Goal: Information Seeking & Learning: Learn about a topic

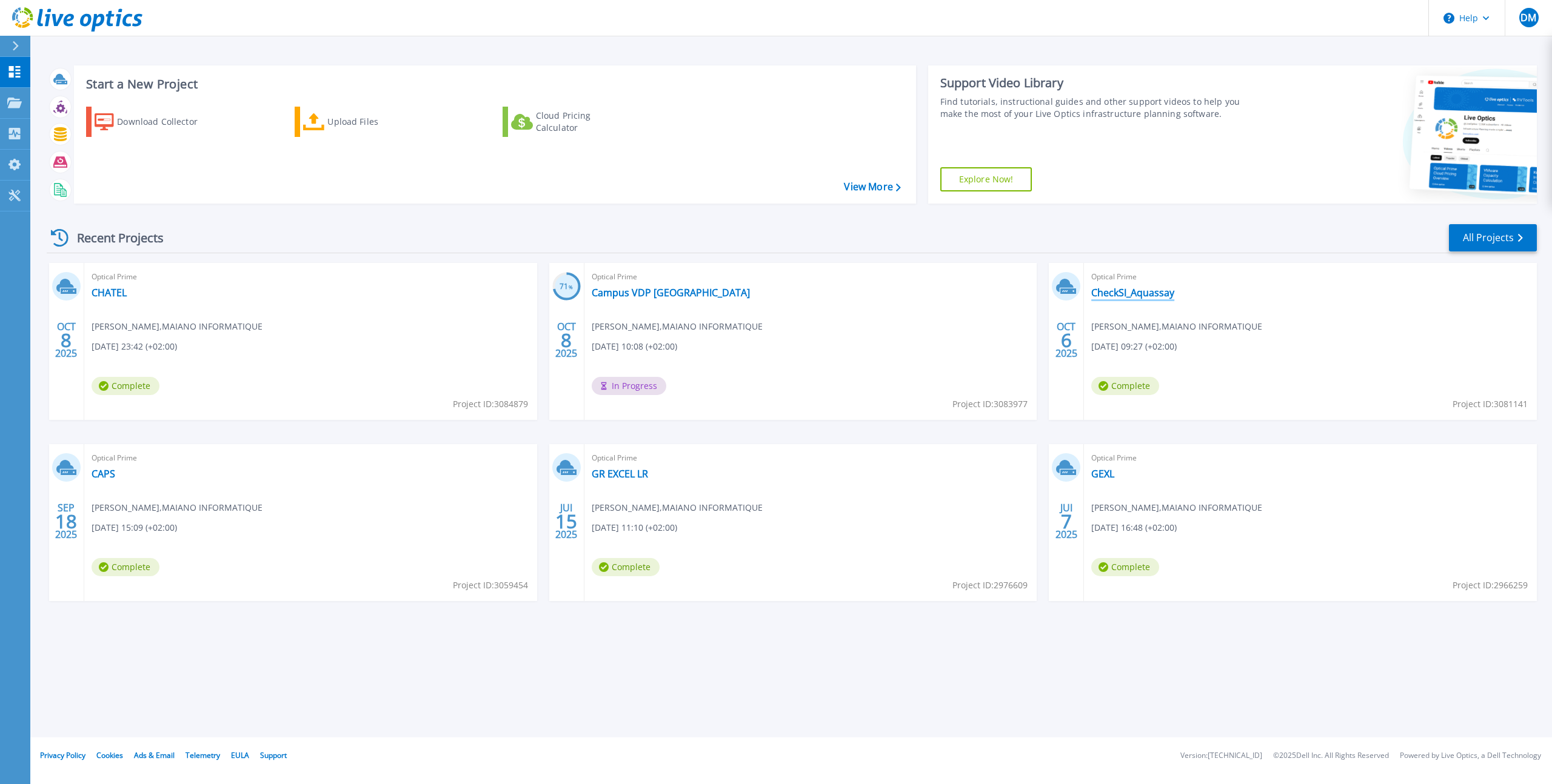
click at [1122, 295] on link "CheckSI_Aquassay" at bounding box center [1133, 292] width 83 height 12
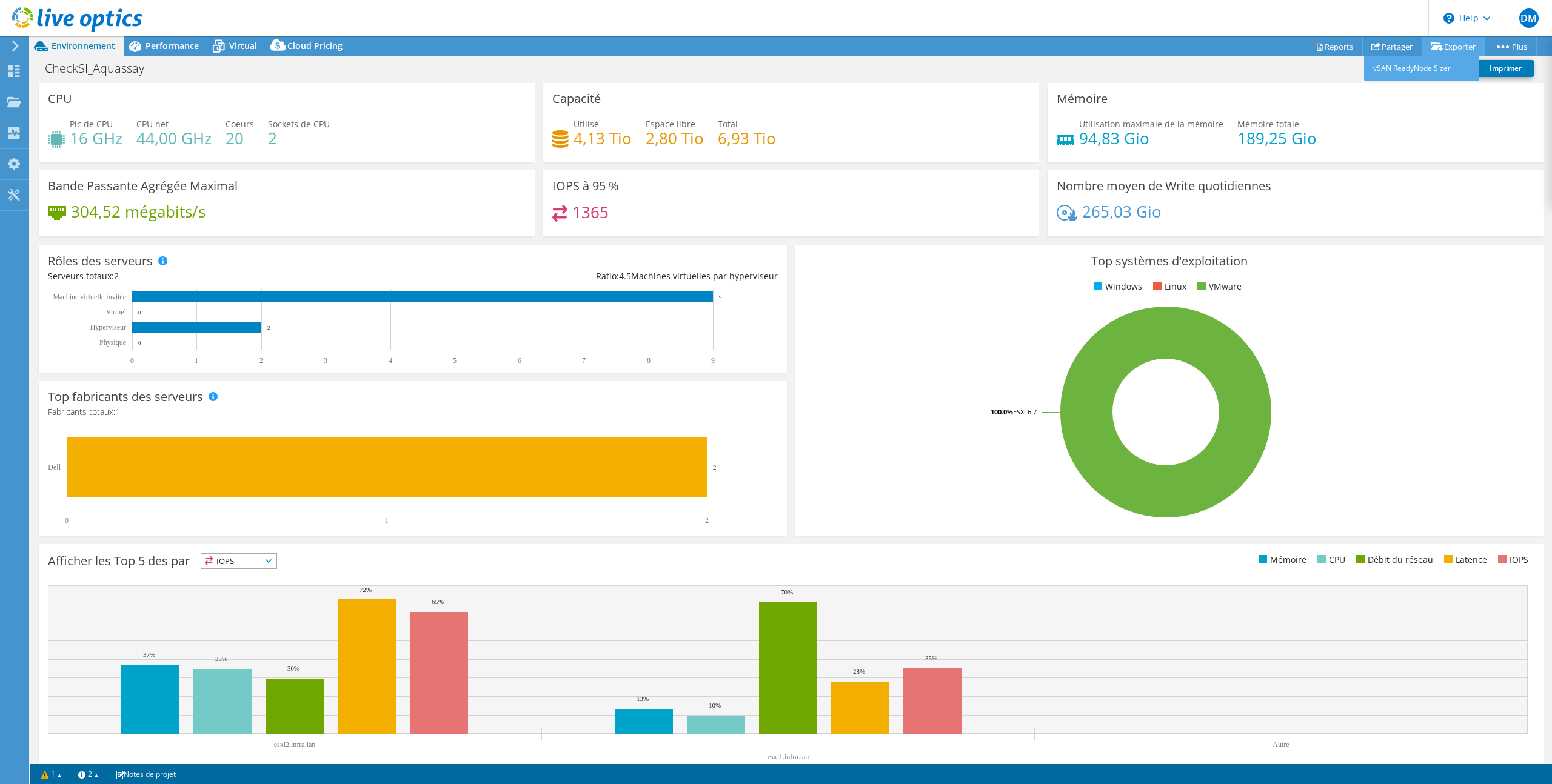
click at [1444, 44] on link "Exporter" at bounding box center [1453, 46] width 64 height 19
click at [1403, 70] on link "vSAN ReadyNode Sizer" at bounding box center [1422, 69] width 115 height 25
click at [1336, 48] on link "Reports" at bounding box center [1333, 46] width 58 height 19
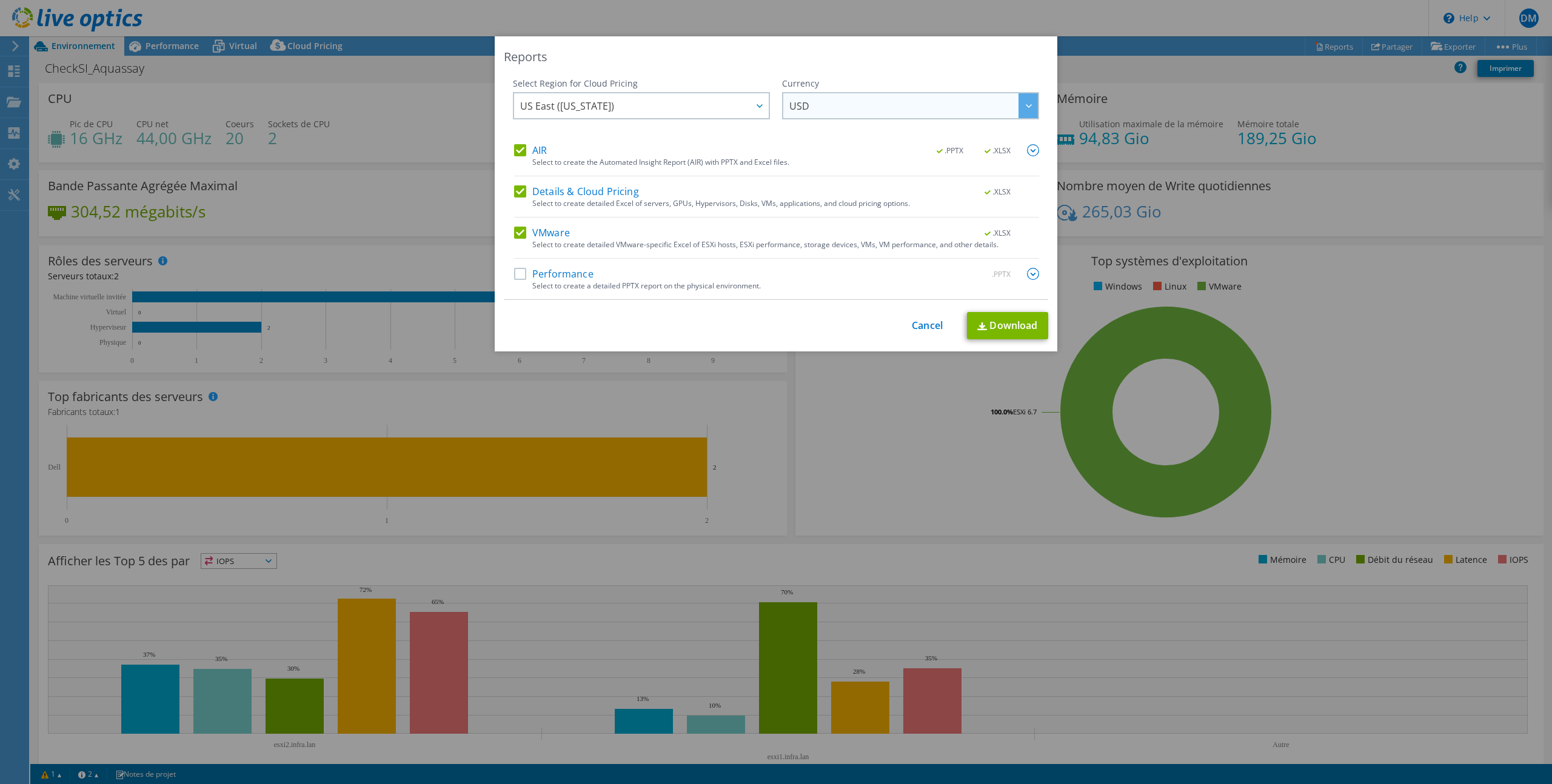
click at [881, 106] on span "USD" at bounding box center [913, 106] width 248 height 25
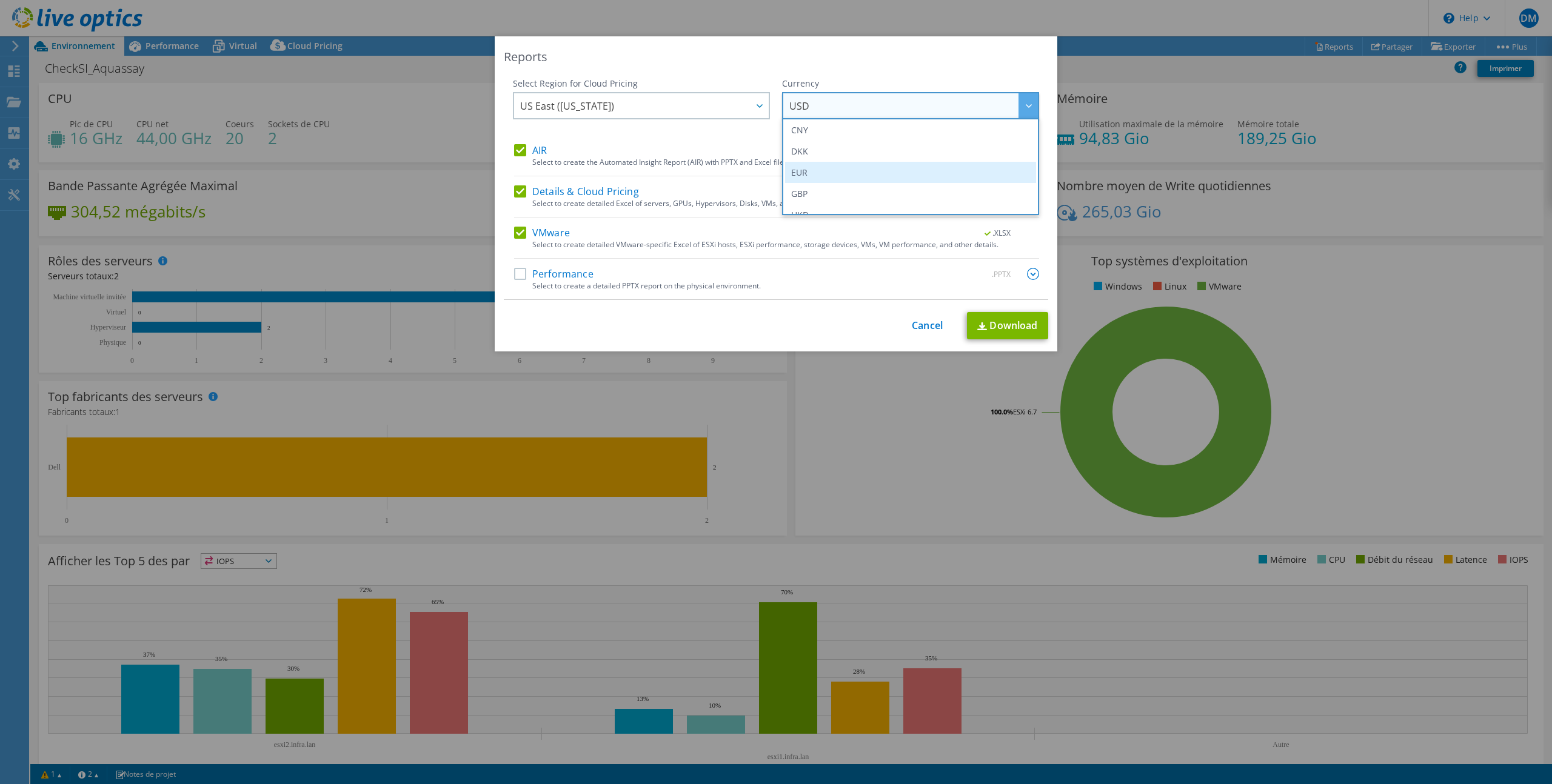
scroll to position [137, 0]
click at [878, 169] on li "EUR" at bounding box center [910, 165] width 251 height 21
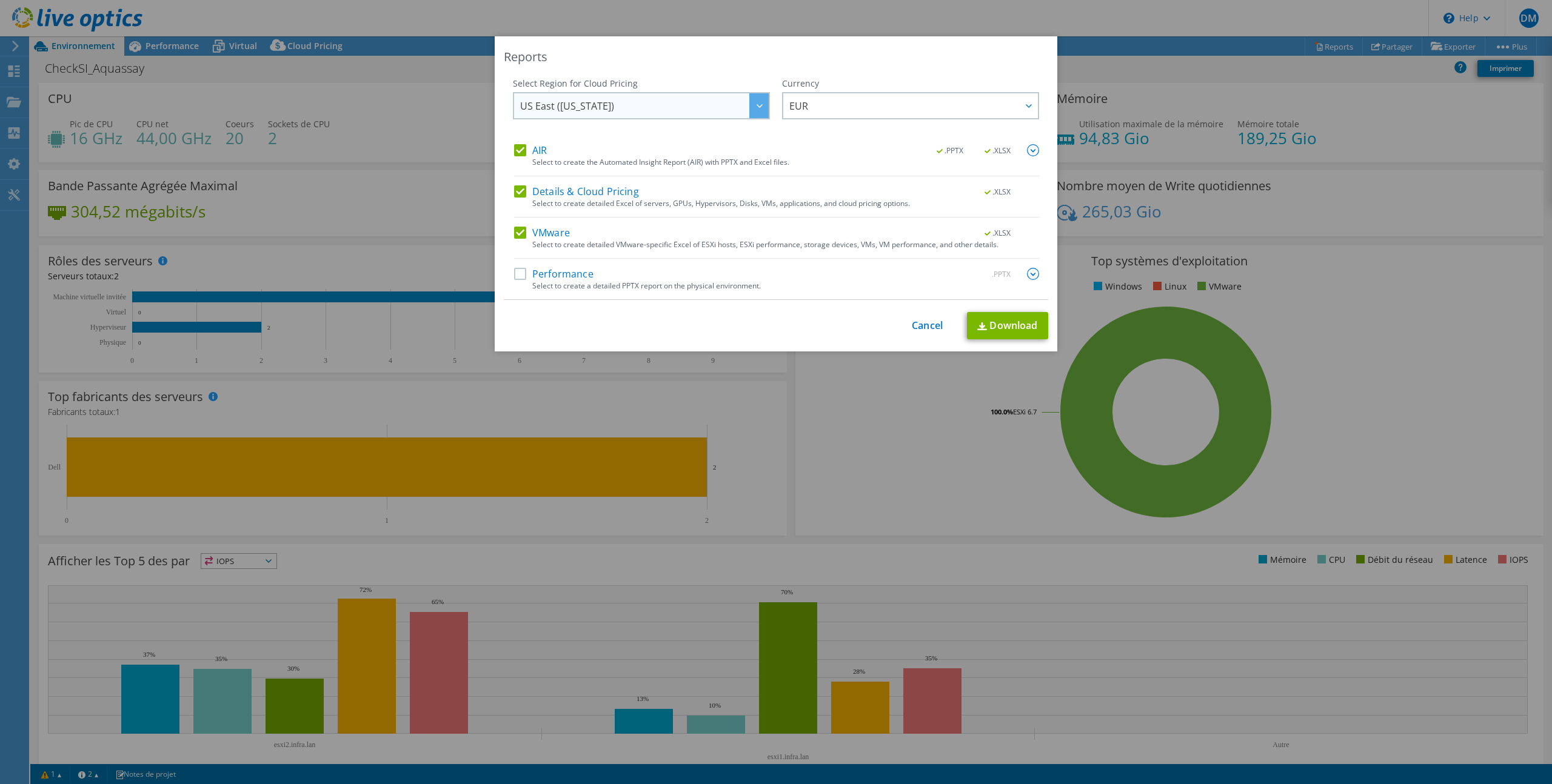
click at [714, 107] on span "US East ([US_STATE])" at bounding box center [644, 106] width 248 height 25
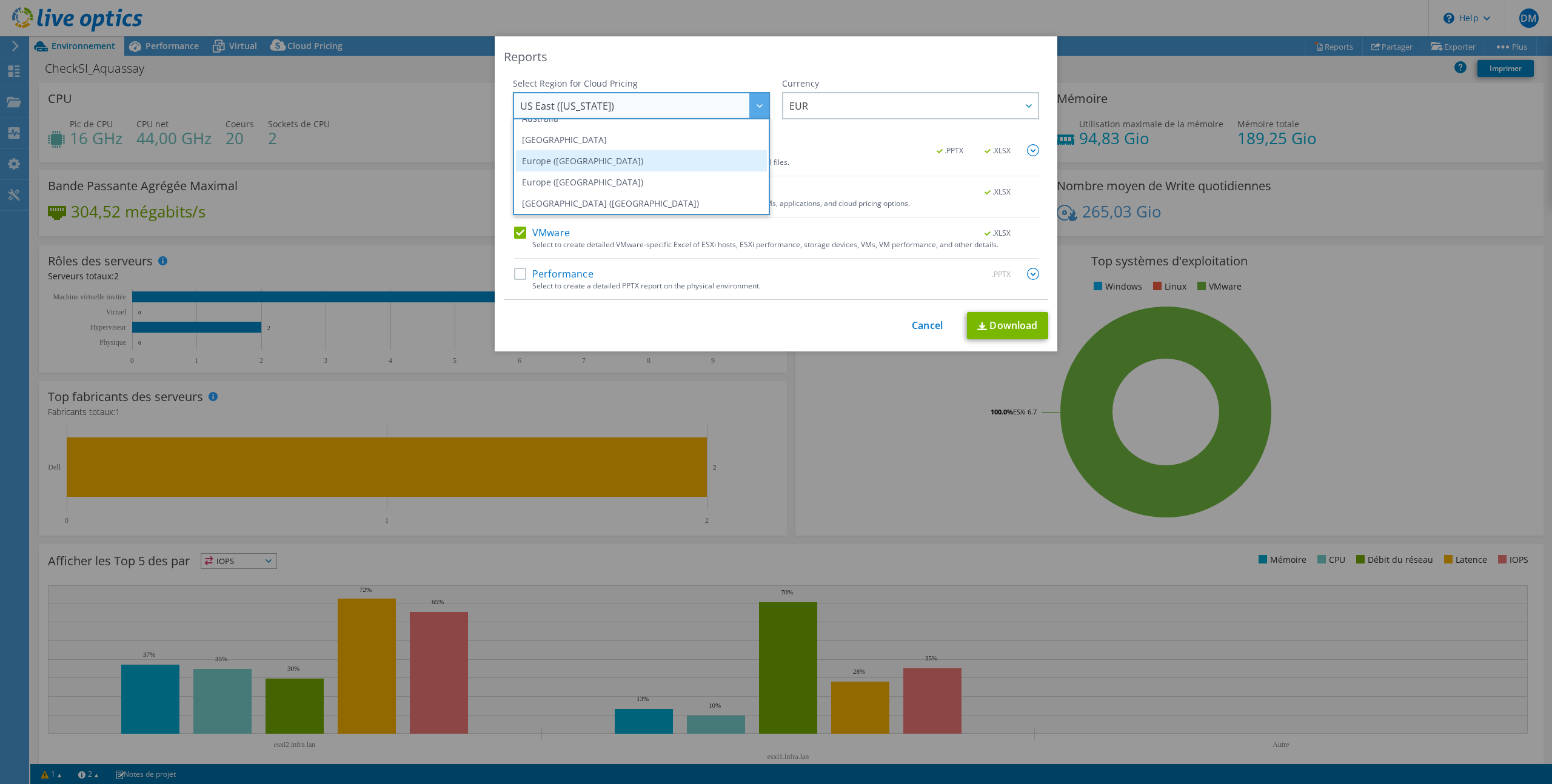
click at [708, 161] on li "Europe ([GEOGRAPHIC_DATA])" at bounding box center [641, 161] width 251 height 21
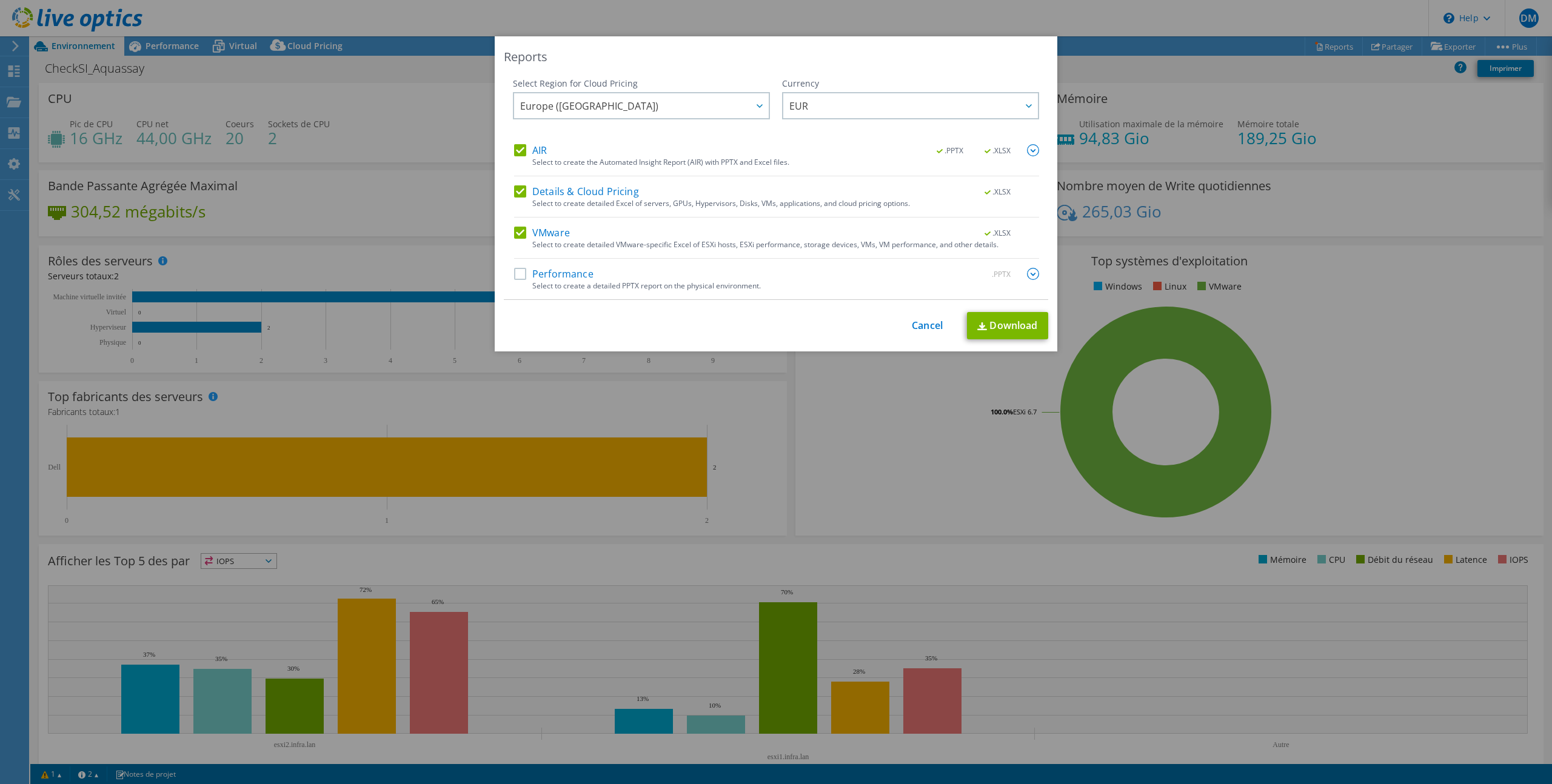
click at [546, 277] on label "Performance" at bounding box center [554, 274] width 80 height 12
click at [0, 0] on input "Performance" at bounding box center [0, 0] width 0 height 0
click at [520, 232] on label "VMware" at bounding box center [542, 233] width 56 height 12
click at [0, 0] on input "VMware" at bounding box center [0, 0] width 0 height 0
click at [557, 231] on label "VMware" at bounding box center [542, 233] width 56 height 12
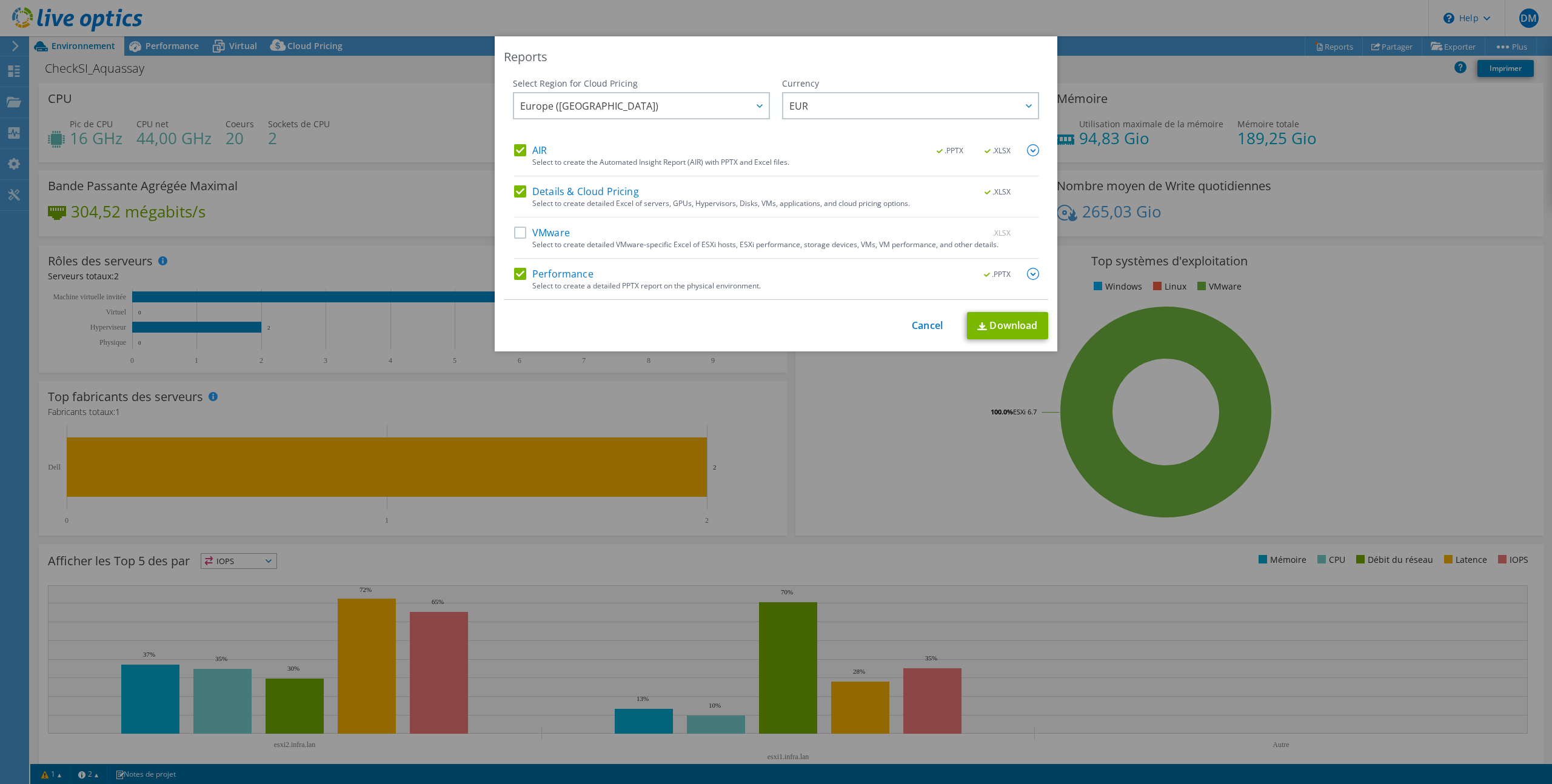
click at [0, 0] on input "VMware" at bounding box center [0, 0] width 0 height 0
click at [995, 325] on link "Download" at bounding box center [1008, 325] width 81 height 27
click at [921, 324] on link "Cancel" at bounding box center [927, 325] width 31 height 12
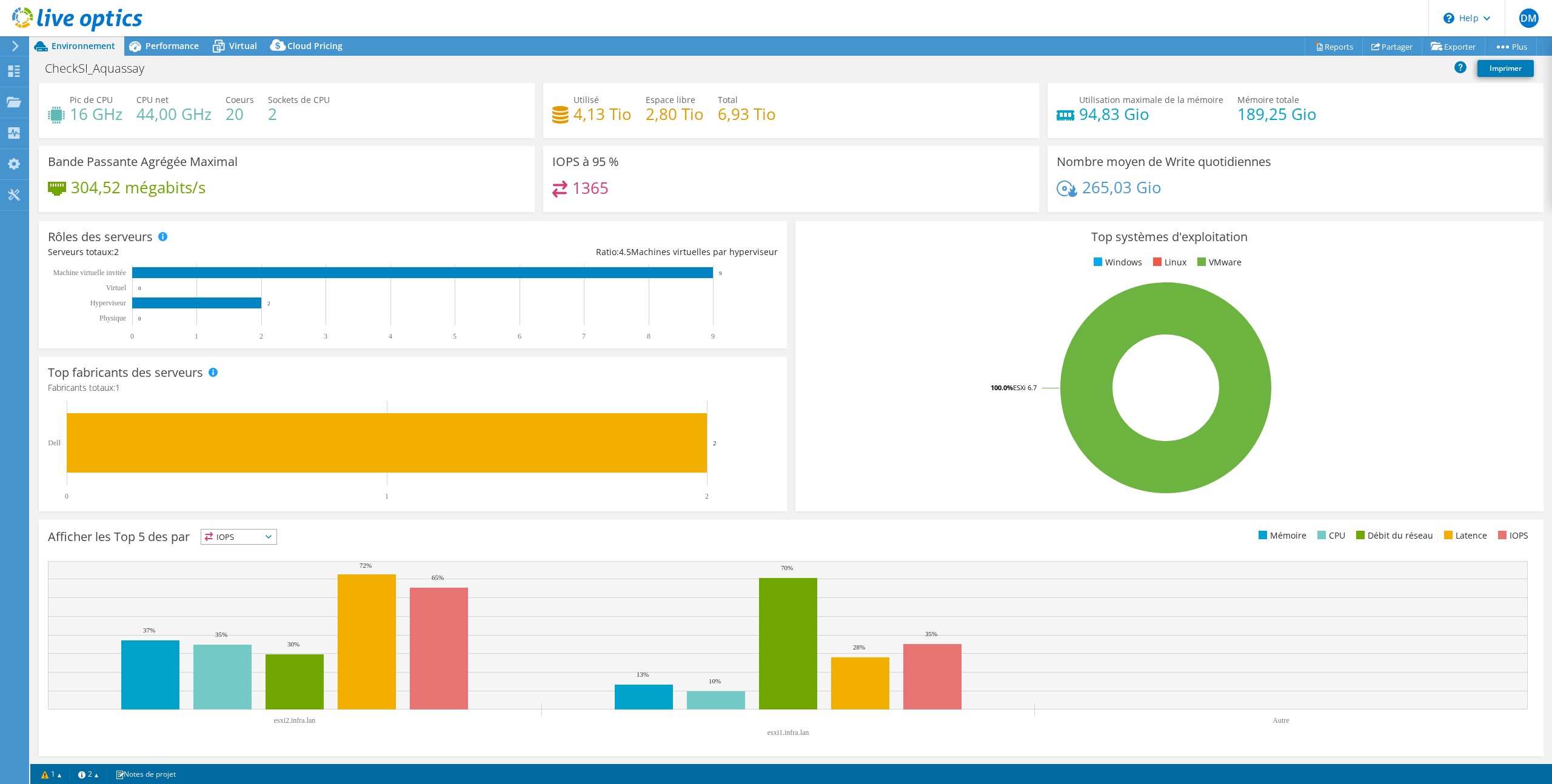
scroll to position [0, 0]
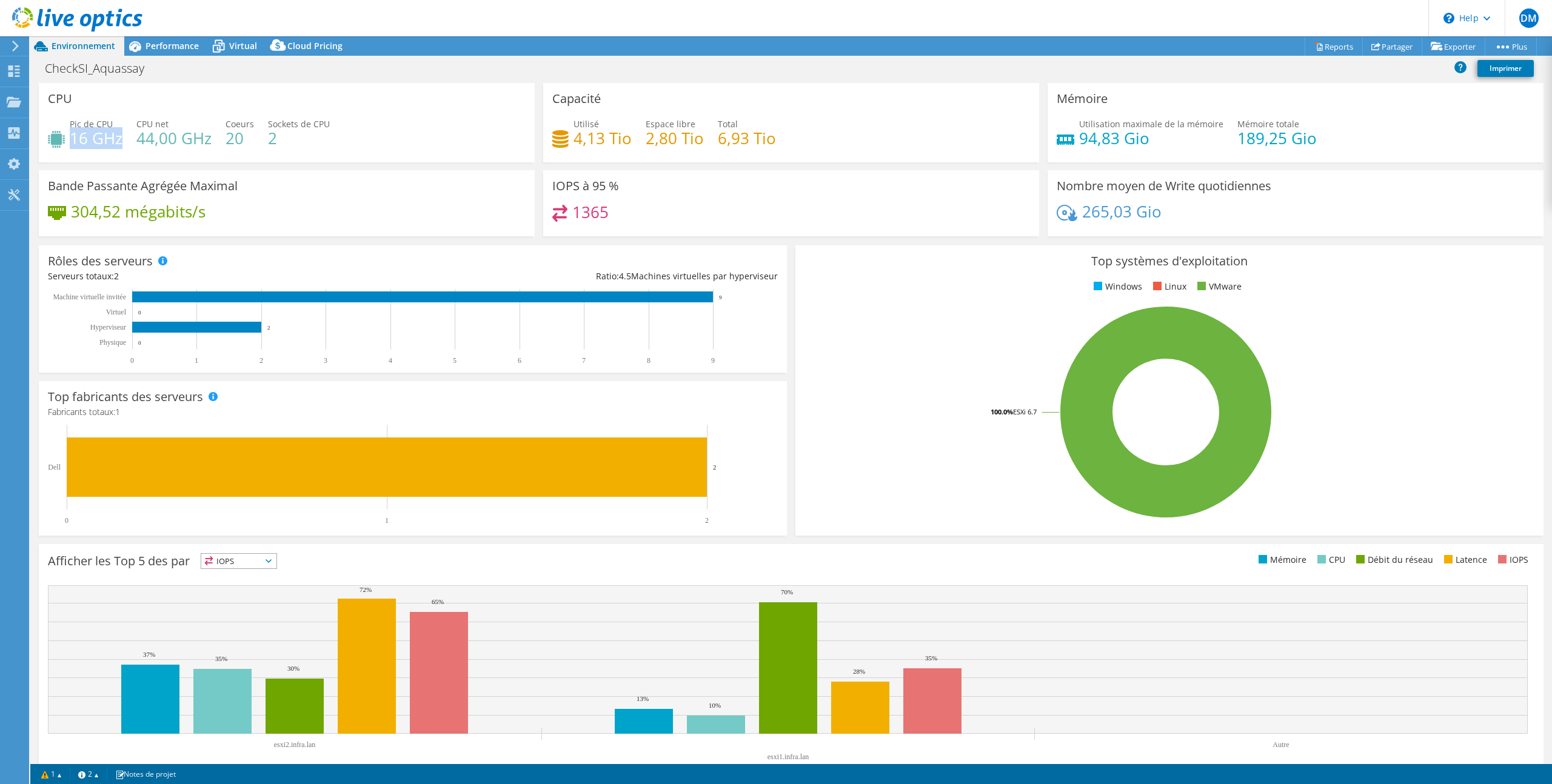
drag, startPoint x: 70, startPoint y: 139, endPoint x: 121, endPoint y: 139, distance: 51.0
click at [121, 139] on h4 "16 GHz" at bounding box center [96, 138] width 53 height 13
click at [318, 161] on div "CPU Pic de CPU 16 GHz CPU net 44,00 GHz Coeurs 20 Sockets de CPU 2" at bounding box center [286, 123] width 496 height 79
drag, startPoint x: 1144, startPoint y: 213, endPoint x: 1074, endPoint y: 210, distance: 70.1
click at [1074, 210] on div "265,03 Gio" at bounding box center [1295, 218] width 478 height 25
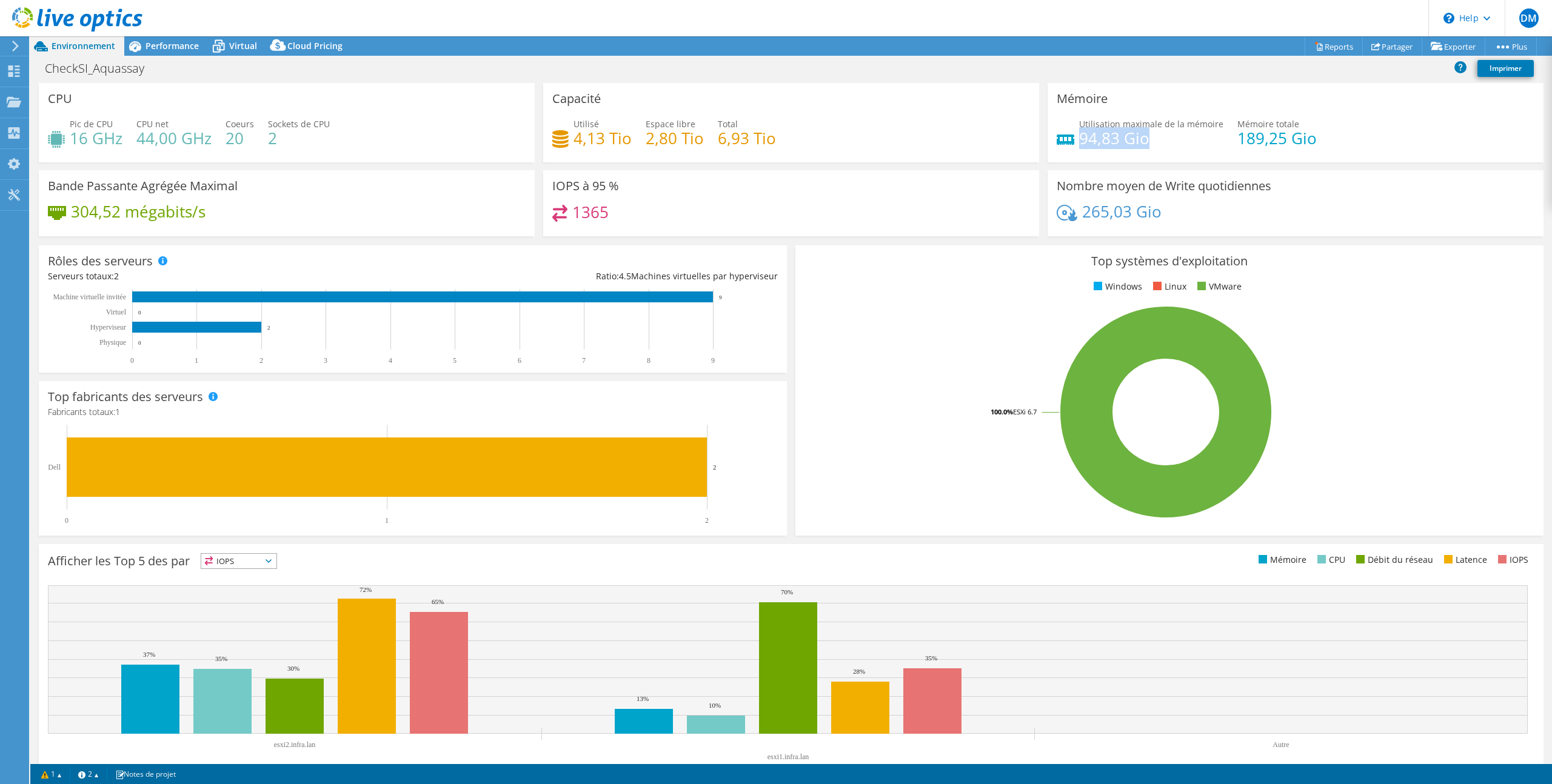
drag, startPoint x: 1158, startPoint y: 138, endPoint x: 1082, endPoint y: 135, distance: 76.1
click at [1082, 135] on h4 "94,83 Gio" at bounding box center [1151, 138] width 144 height 13
drag, startPoint x: 1289, startPoint y: 133, endPoint x: 1238, endPoint y: 137, distance: 51.2
click at [1238, 137] on div "Utilisation maximale de la mémoire 94,83 Gio Mémoire totale 189,25 Gio" at bounding box center [1295, 137] width 478 height 39
drag, startPoint x: 75, startPoint y: 210, endPoint x: 297, endPoint y: 223, distance: 222.4
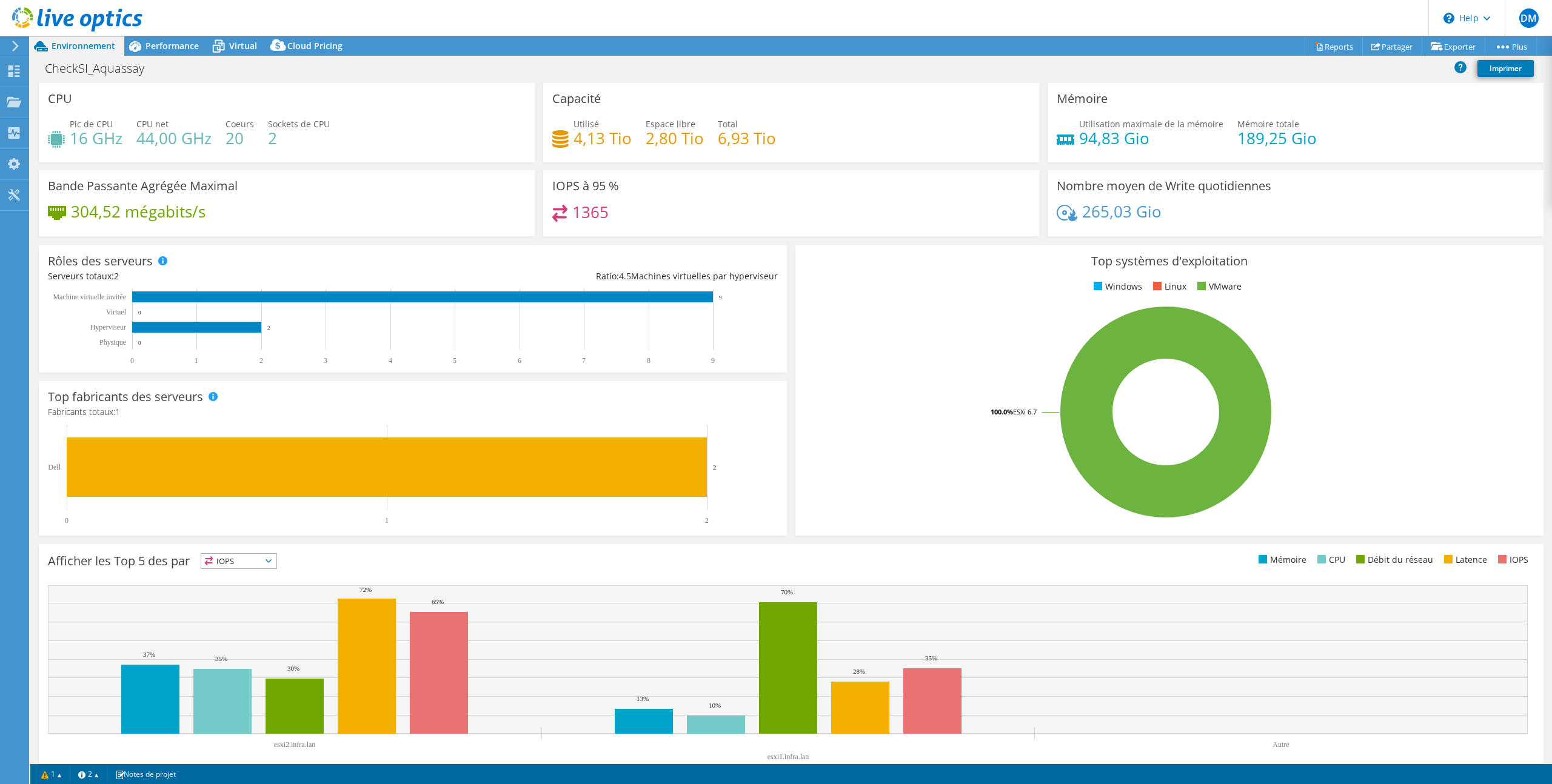
click at [297, 223] on div "304,52 mégabits/s" at bounding box center [286, 218] width 478 height 25
drag, startPoint x: 203, startPoint y: 217, endPoint x: 86, endPoint y: 214, distance: 117.0
click at [73, 214] on h4 "304,52 mégabits/s" at bounding box center [138, 212] width 135 height 13
click at [568, 210] on div "1365" at bounding box center [791, 218] width 478 height 26
click at [172, 49] on span "Performance" at bounding box center [172, 46] width 53 height 12
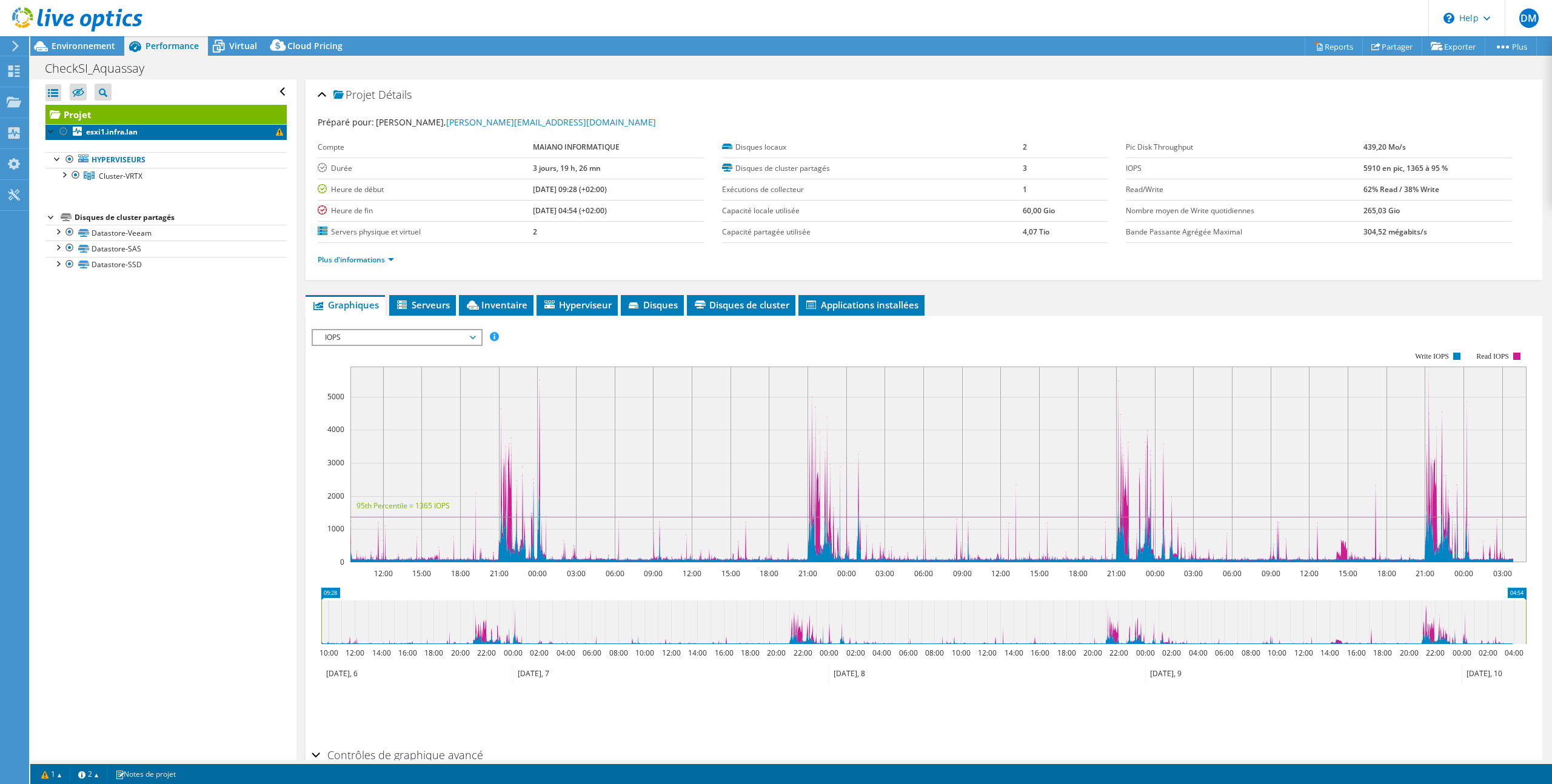
click at [280, 135] on span at bounding box center [279, 132] width 7 height 7
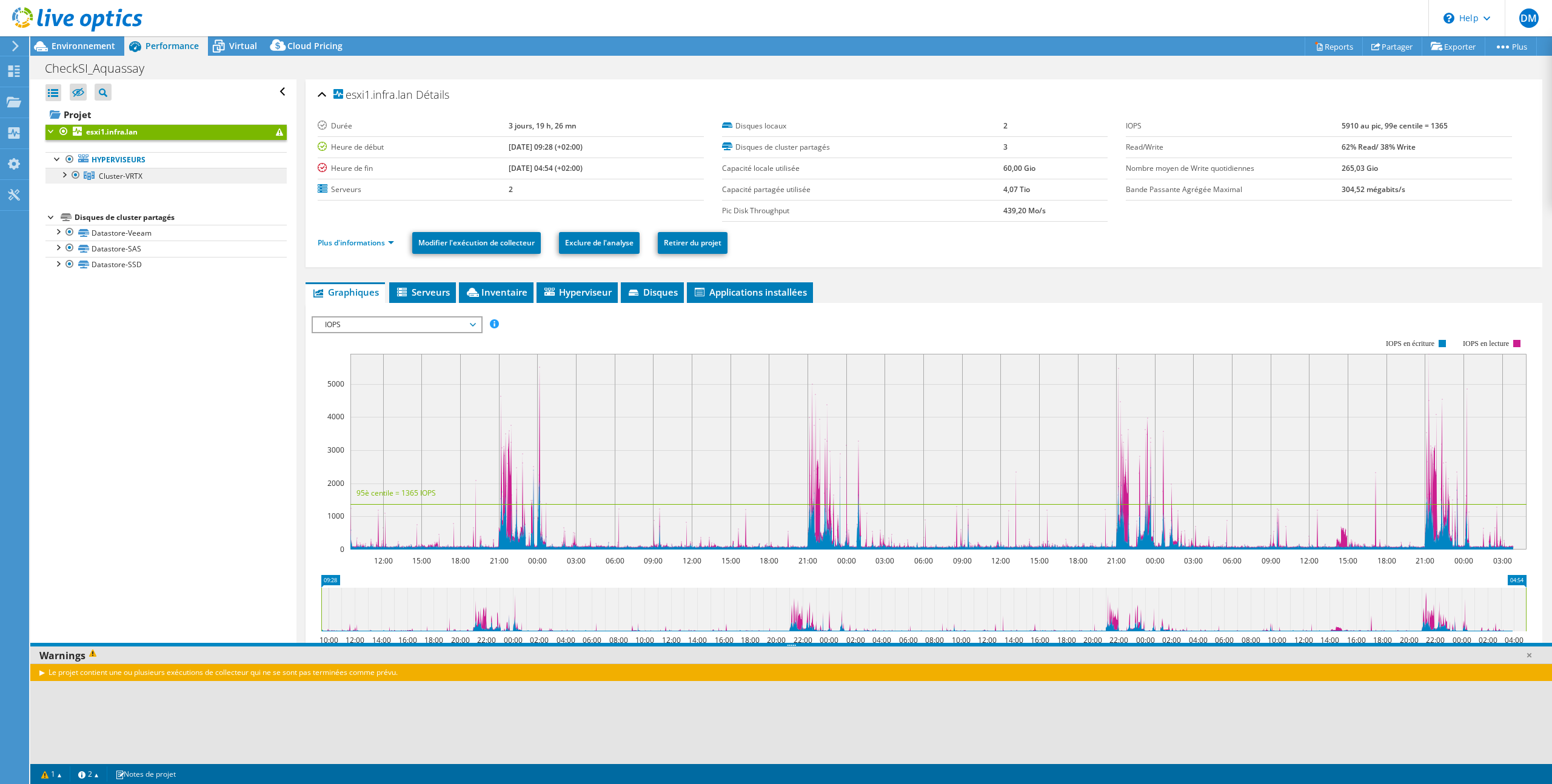
click at [154, 175] on link "Cluster-VRTX" at bounding box center [166, 176] width 242 height 16
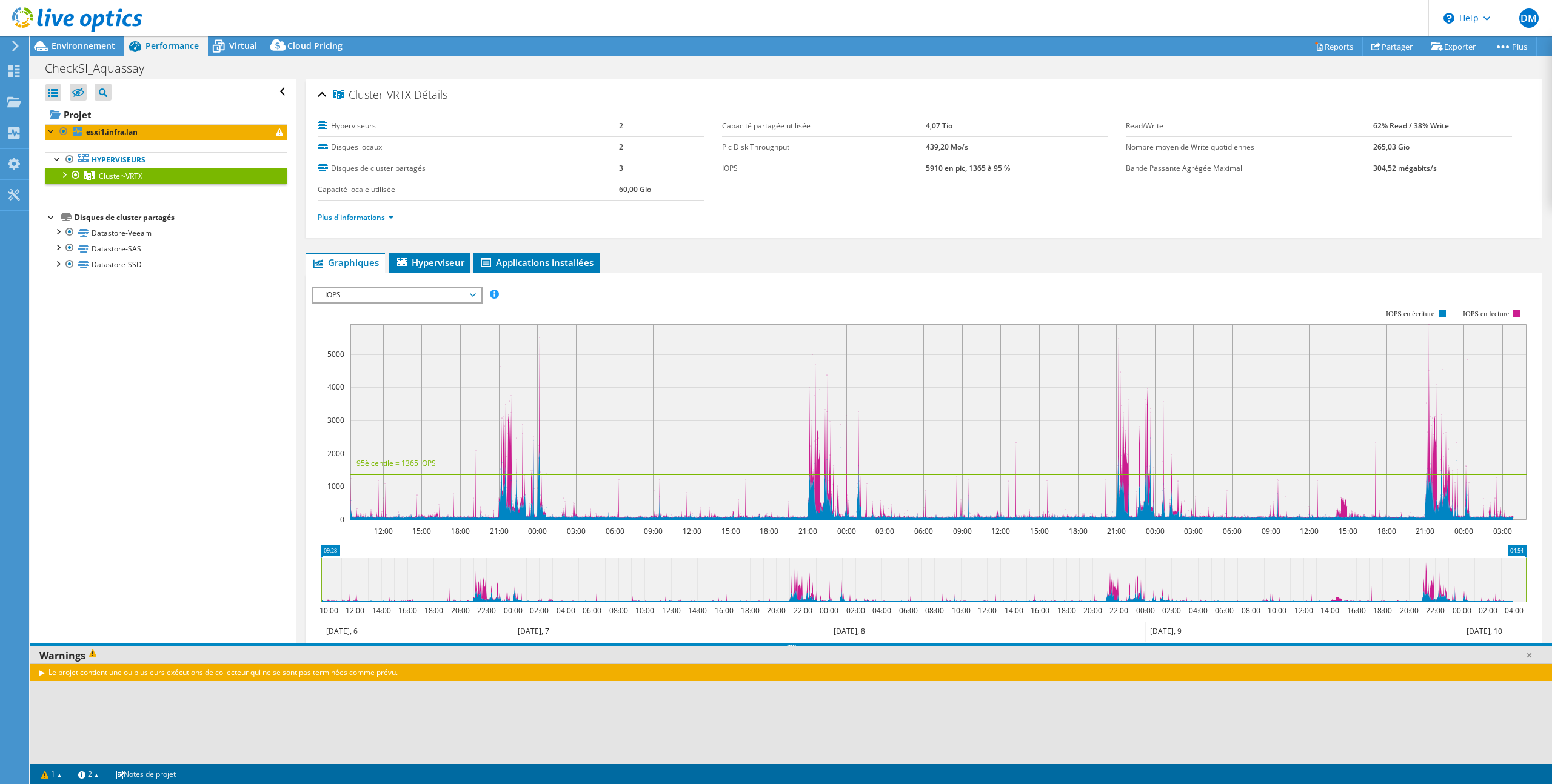
click at [464, 290] on span "IOPS" at bounding box center [396, 295] width 156 height 15
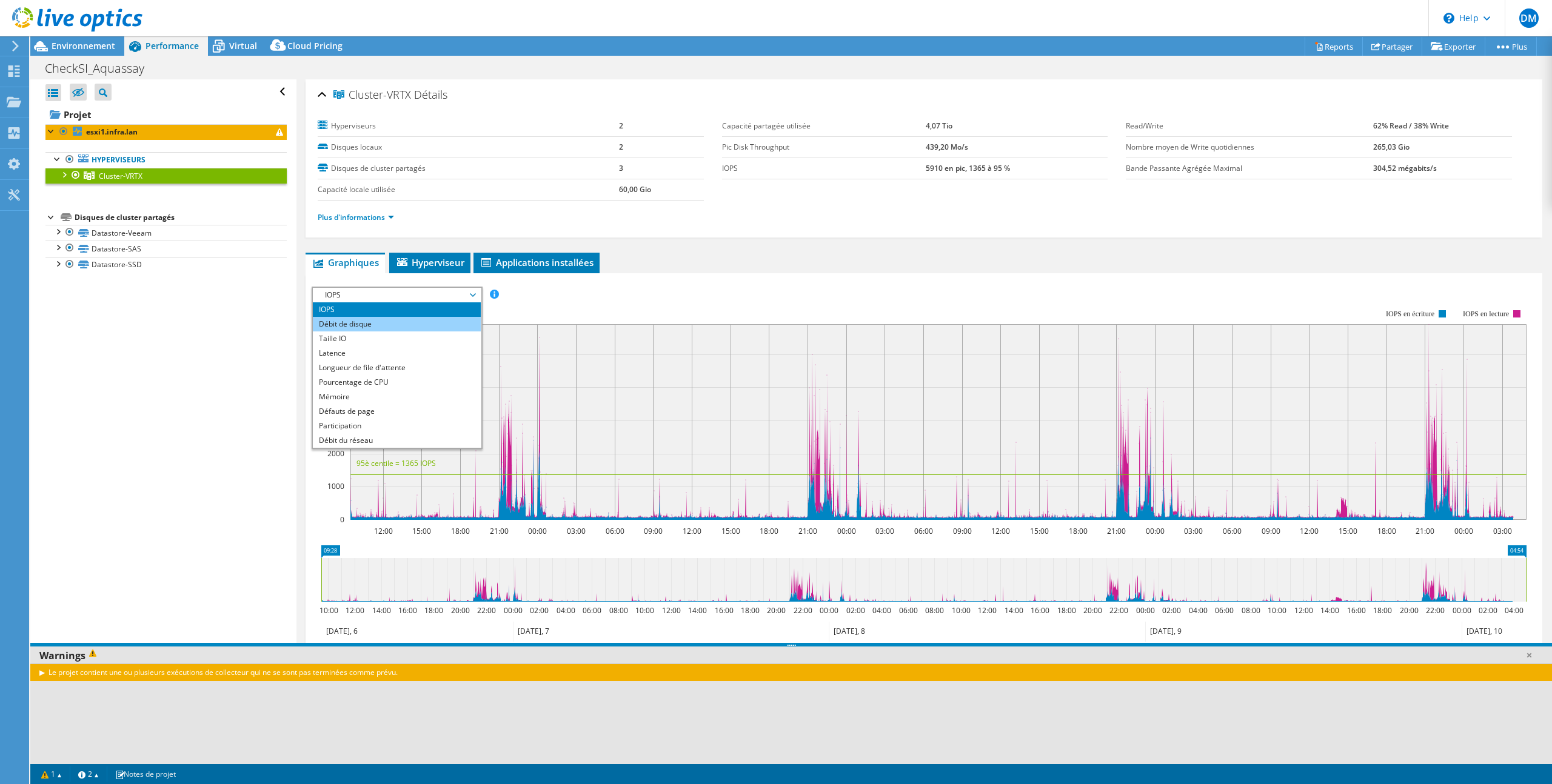
click at [432, 318] on li "Débit de disque" at bounding box center [396, 324] width 168 height 15
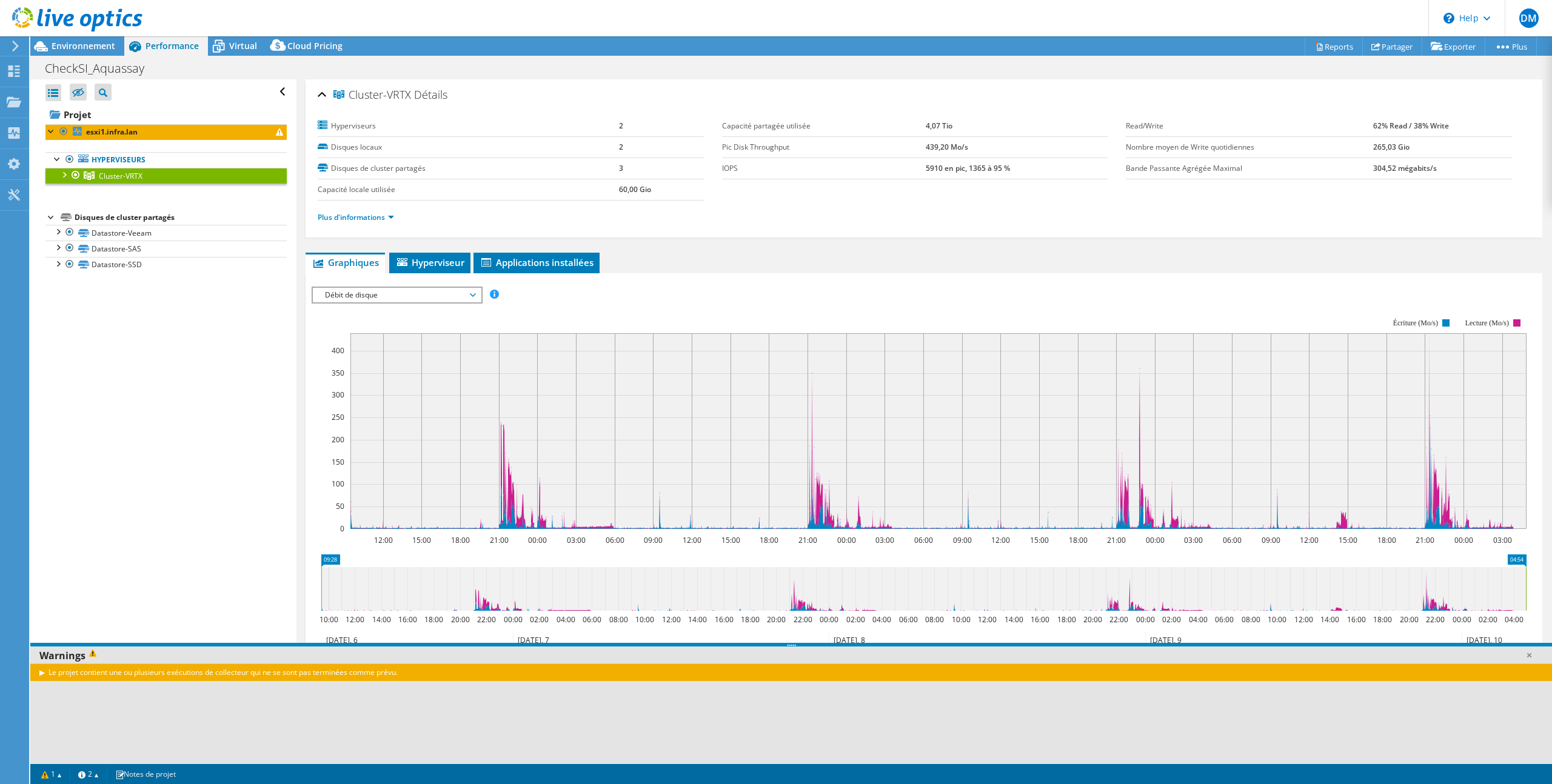
click at [455, 290] on span "Débit de disque" at bounding box center [396, 295] width 156 height 15
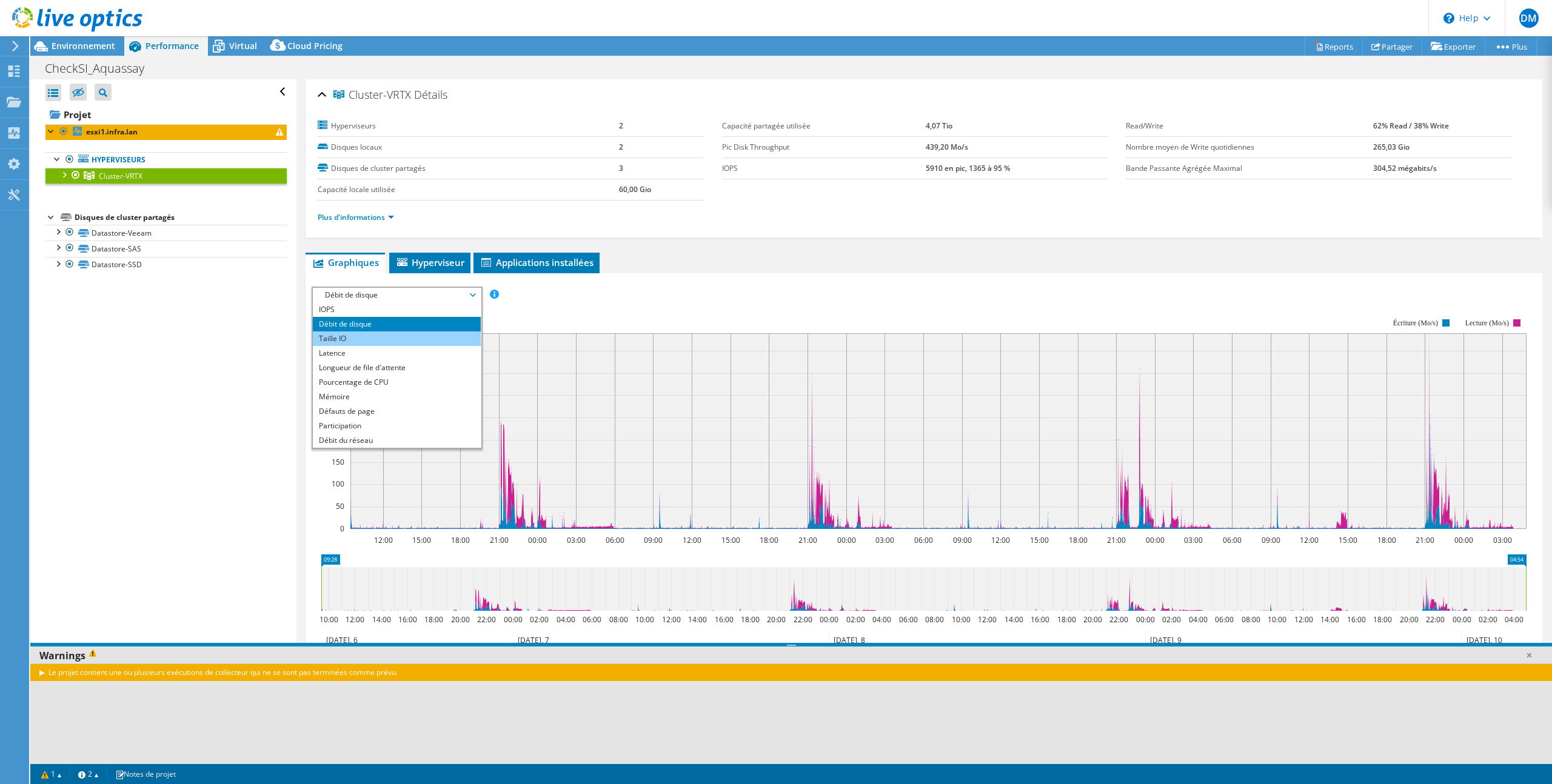
click at [437, 337] on li "Taille IO" at bounding box center [396, 339] width 168 height 15
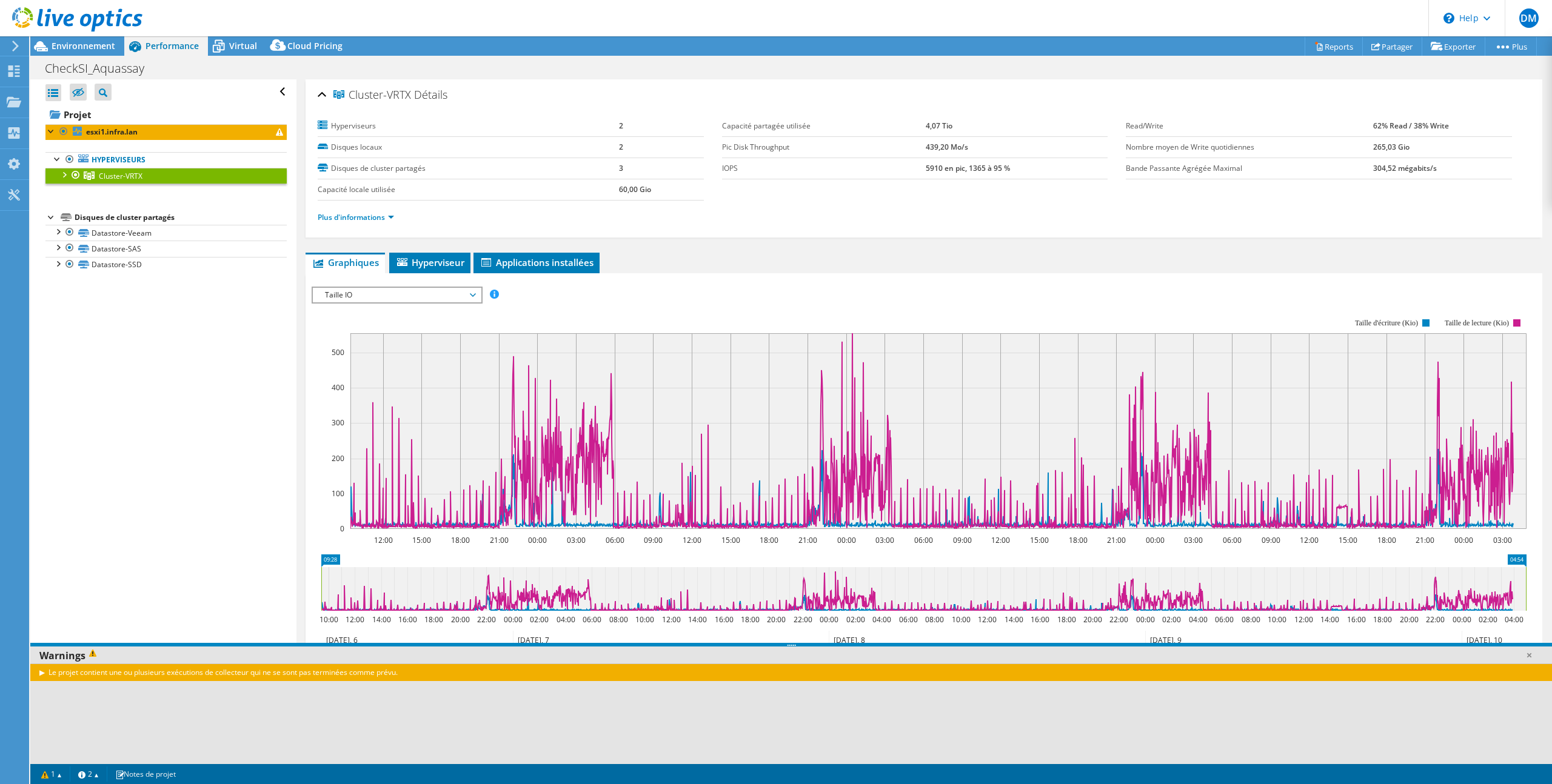
click at [422, 294] on span "Taille IO" at bounding box center [396, 295] width 156 height 15
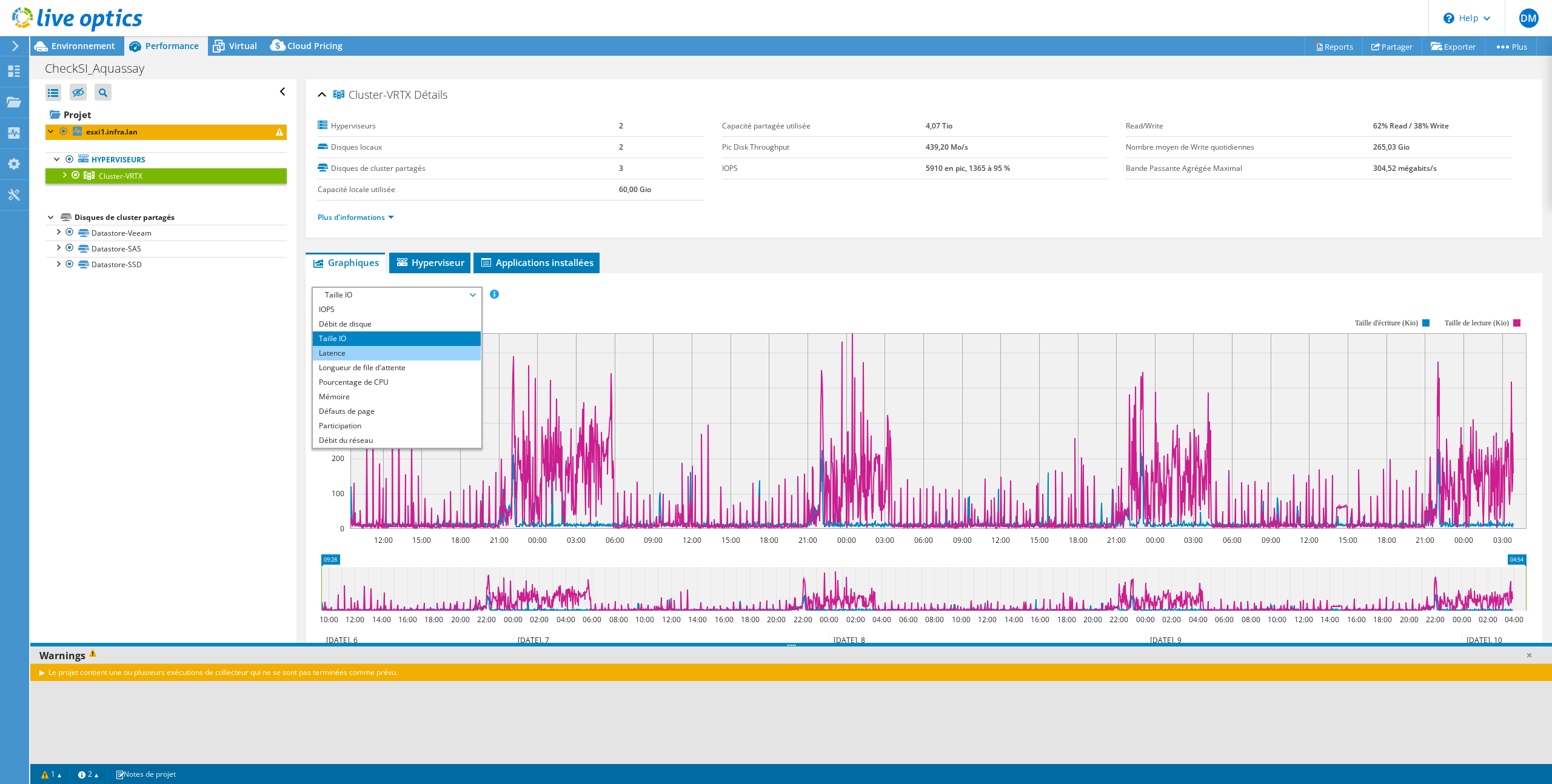
click at [417, 348] on li "Latence" at bounding box center [396, 353] width 168 height 15
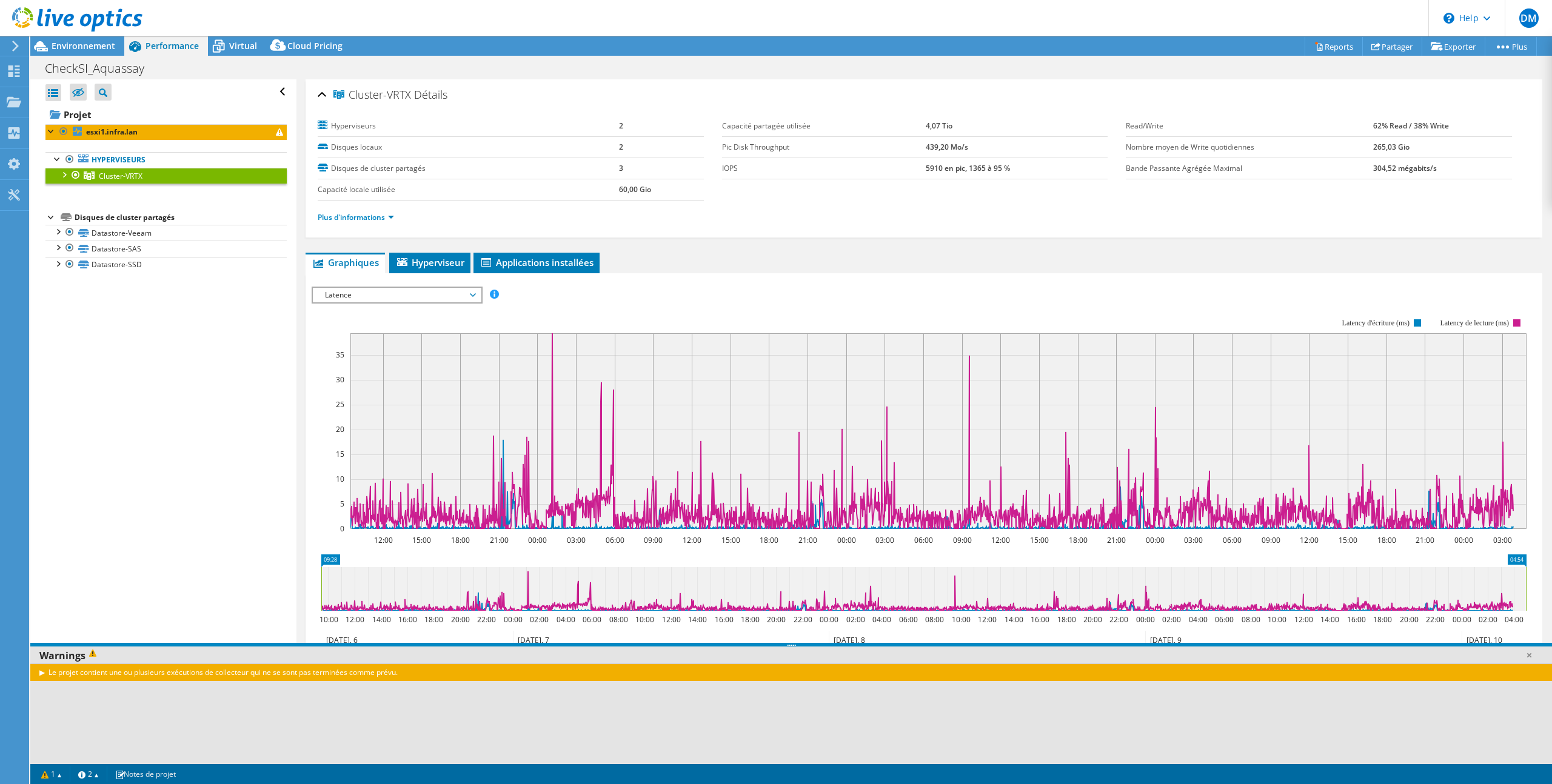
click at [456, 295] on span "Latence" at bounding box center [396, 295] width 156 height 15
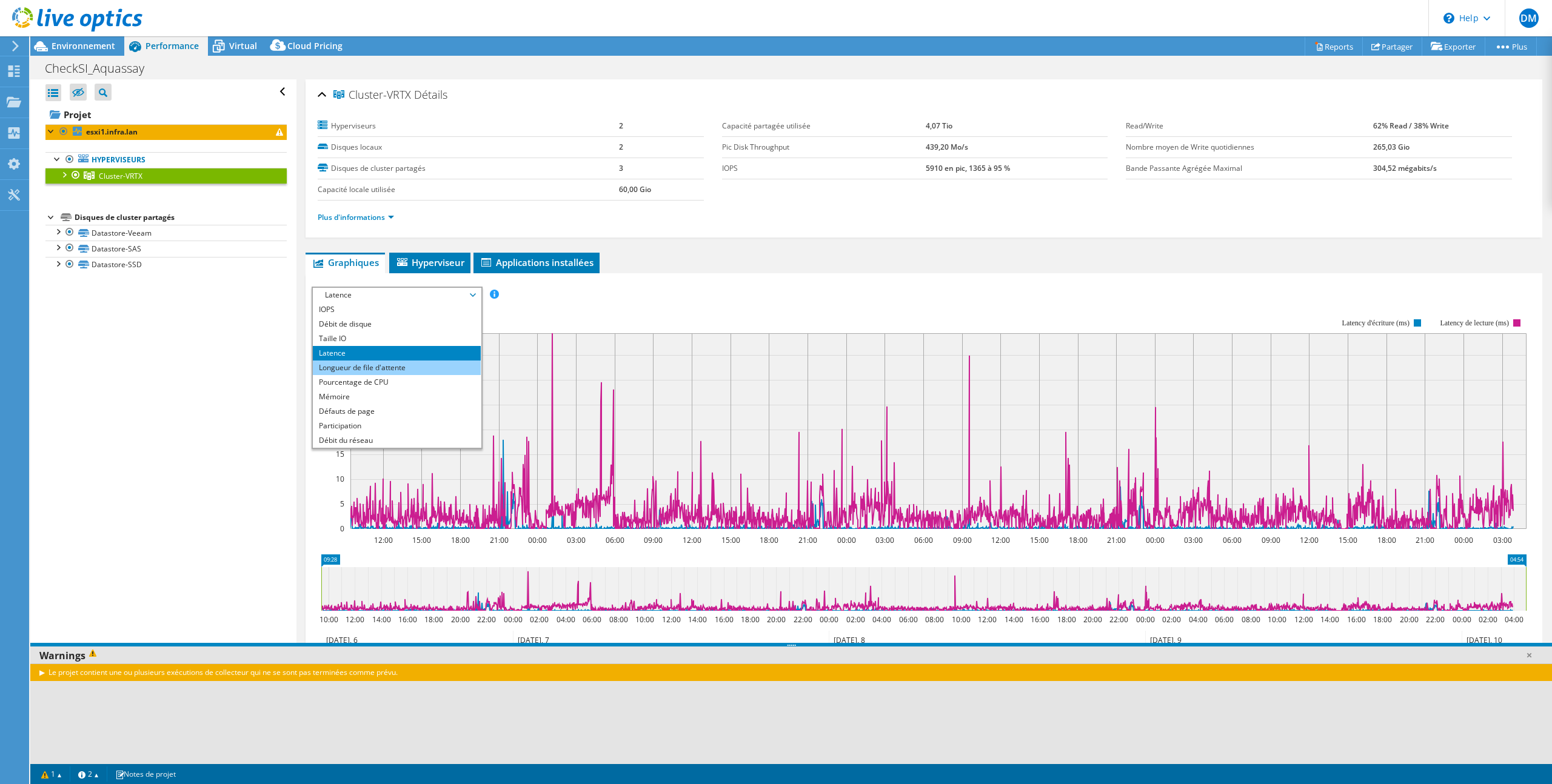
click at [417, 370] on li "Longueur de file d'attente" at bounding box center [396, 368] width 168 height 15
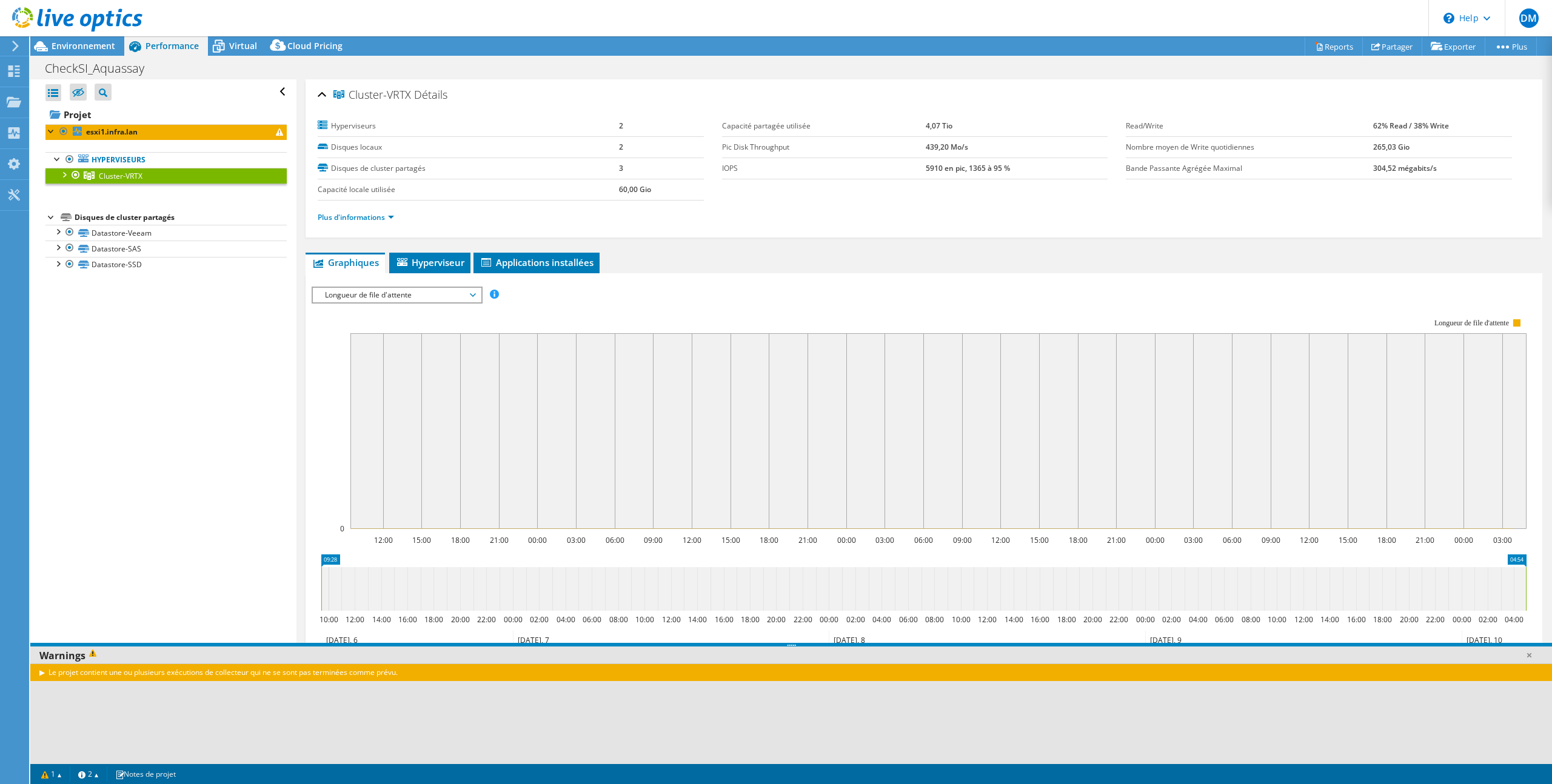
click at [458, 289] on span "Longueur de file d'attente" at bounding box center [396, 295] width 156 height 15
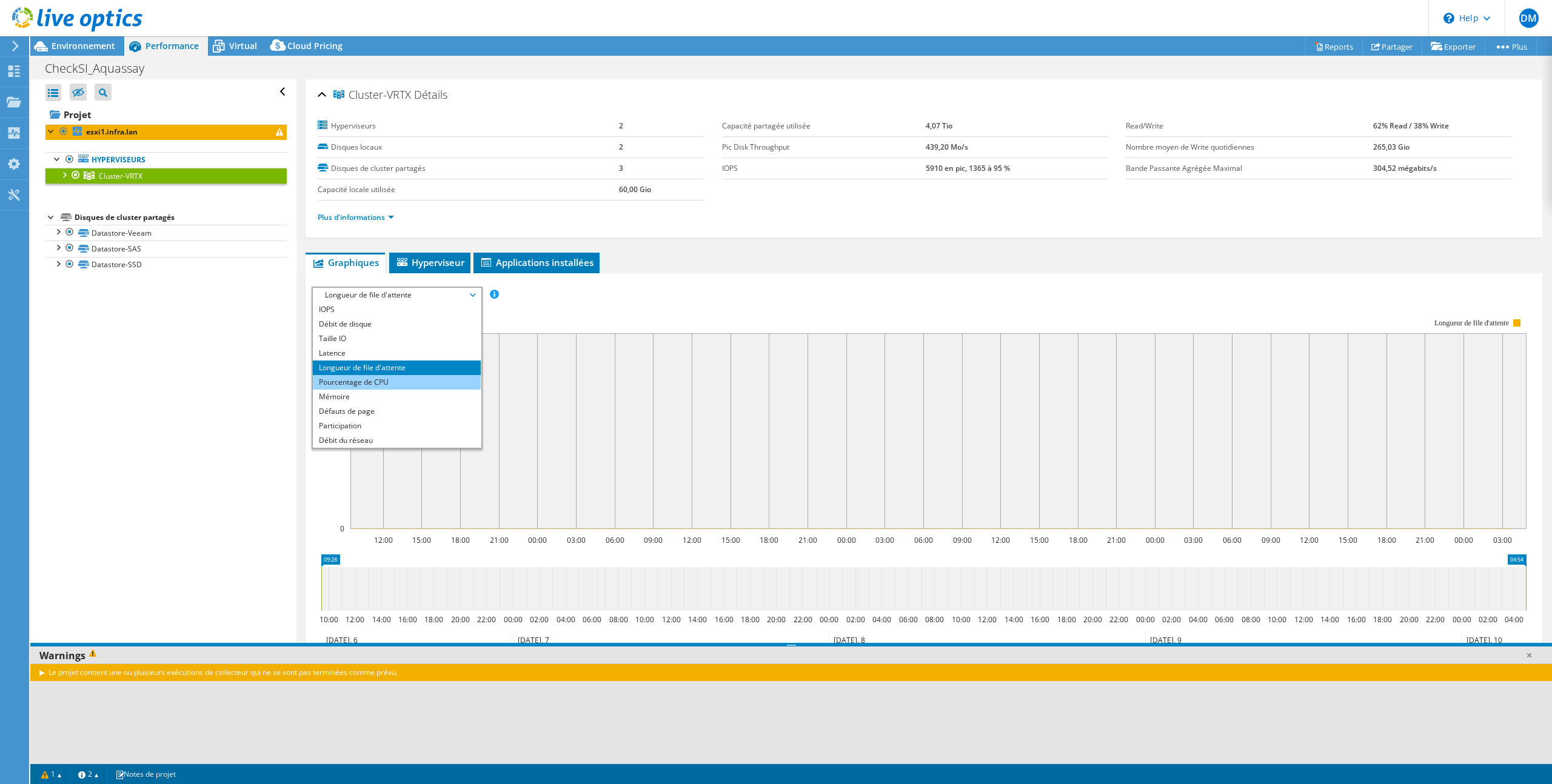
click at [451, 382] on li "Pourcentage de CPU" at bounding box center [396, 382] width 168 height 15
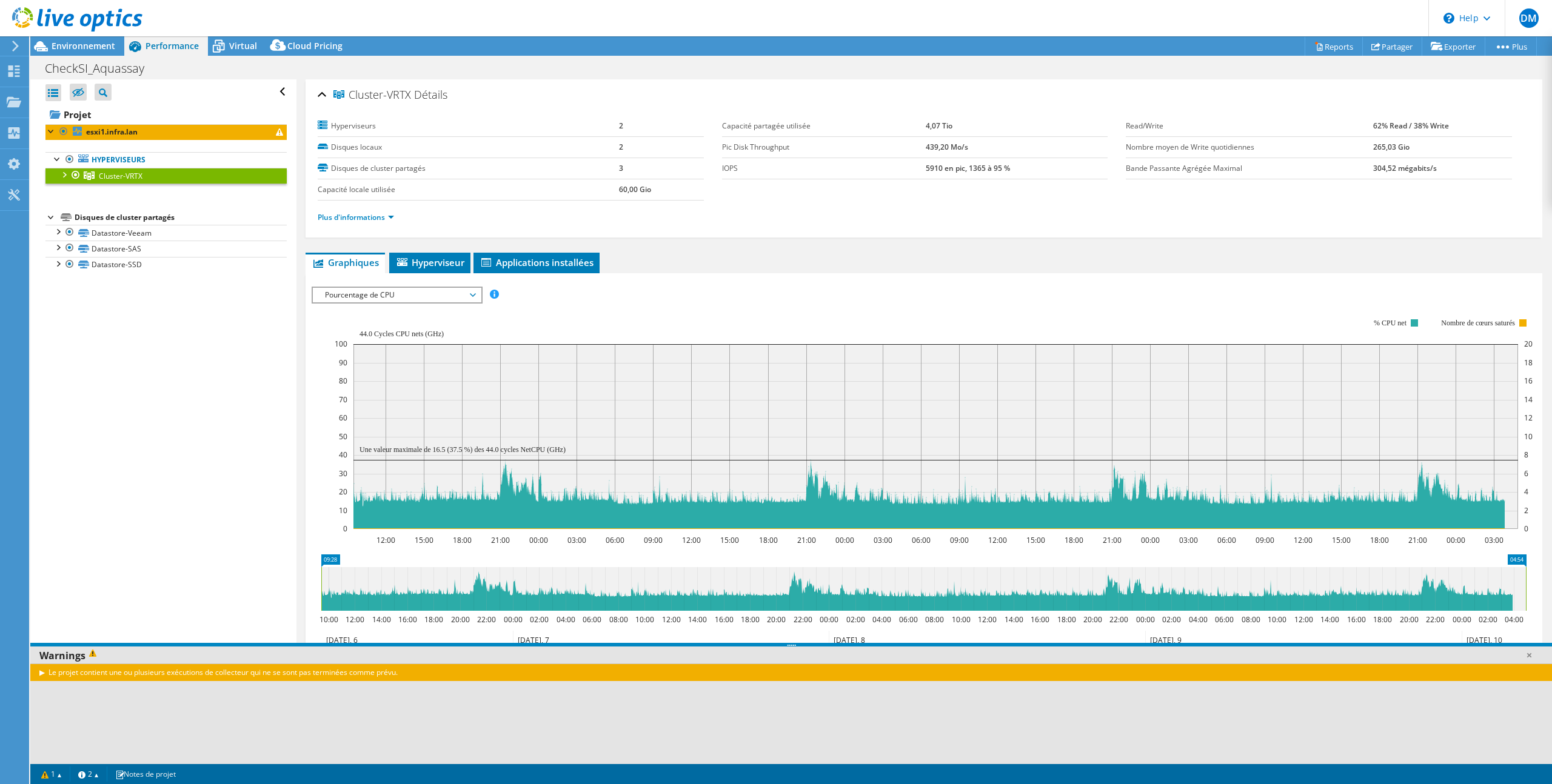
click at [466, 292] on span "Pourcentage de CPU" at bounding box center [396, 295] width 156 height 15
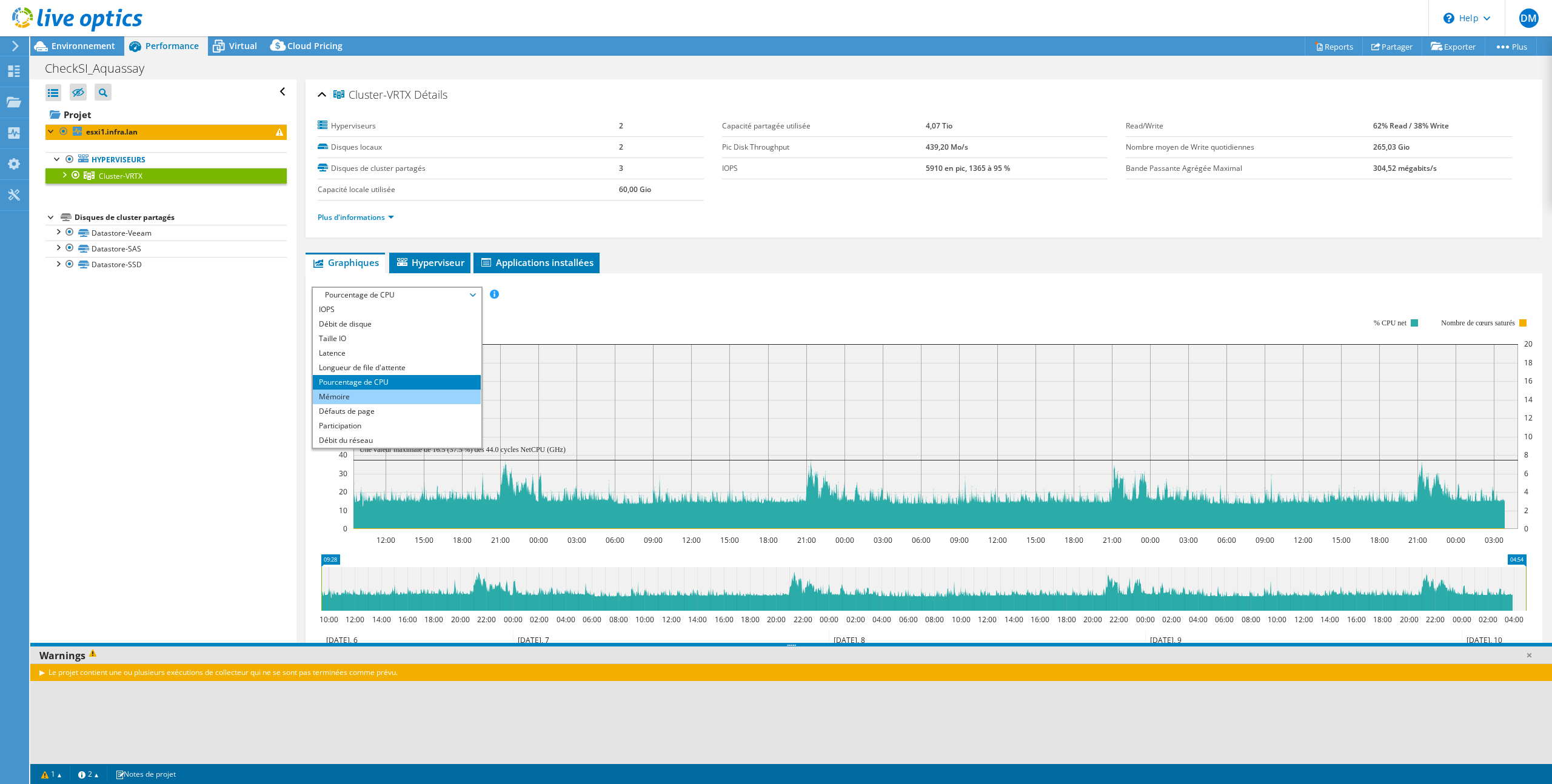
click at [461, 397] on li "Mémoire" at bounding box center [396, 397] width 168 height 15
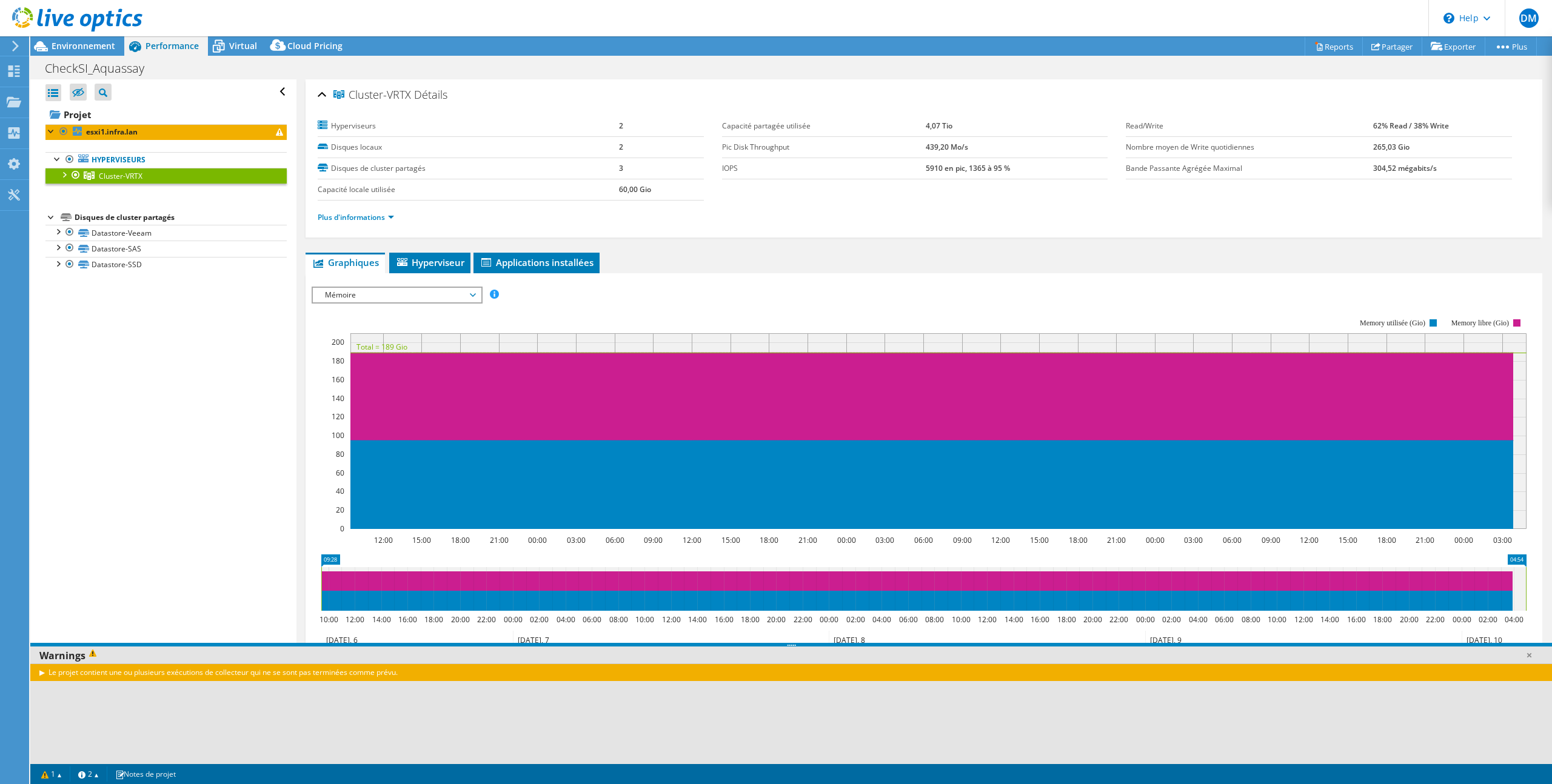
click at [475, 294] on icon at bounding box center [473, 295] width 6 height 4
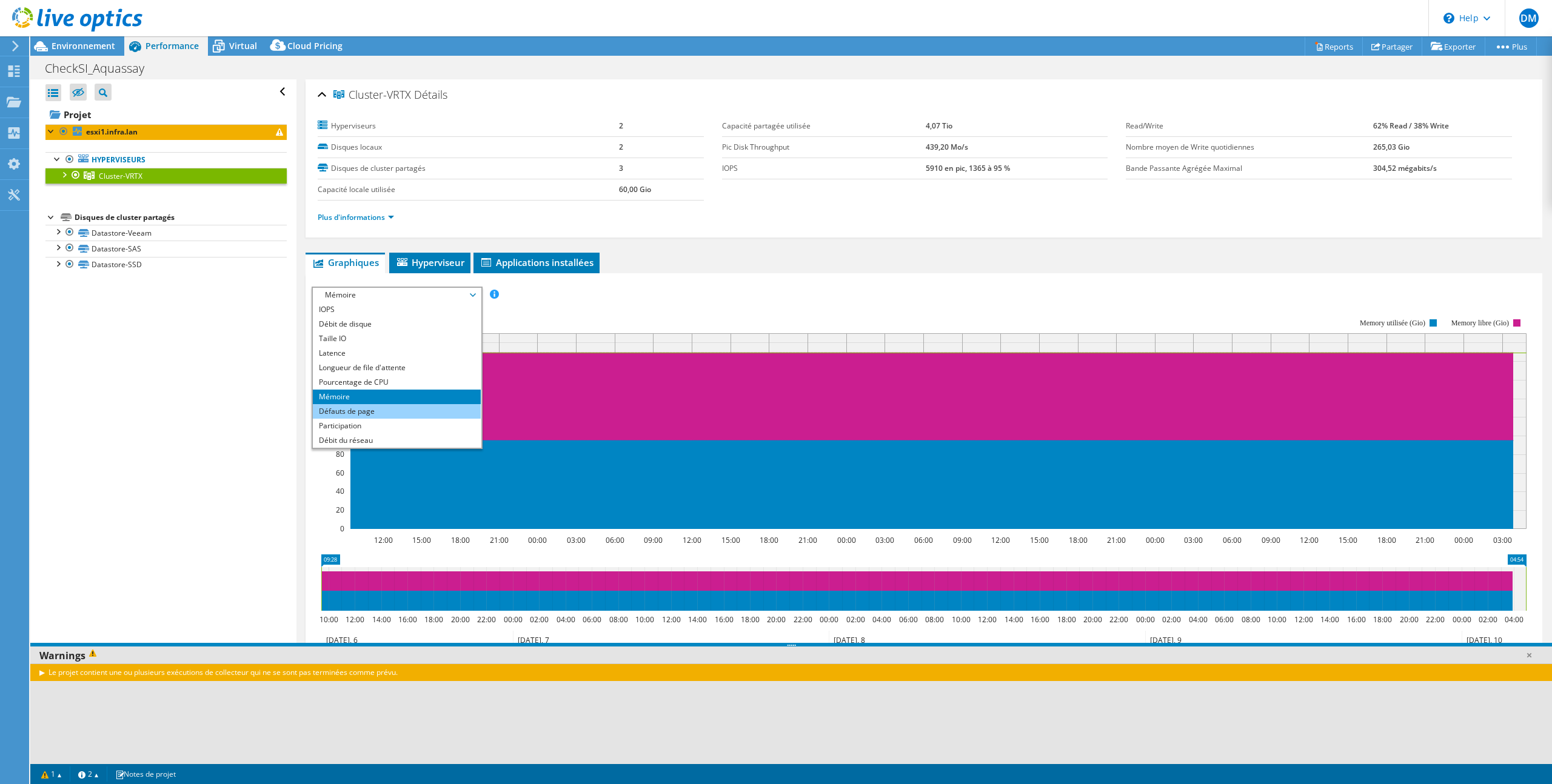
click at [439, 408] on li "Défauts de page" at bounding box center [396, 411] width 168 height 15
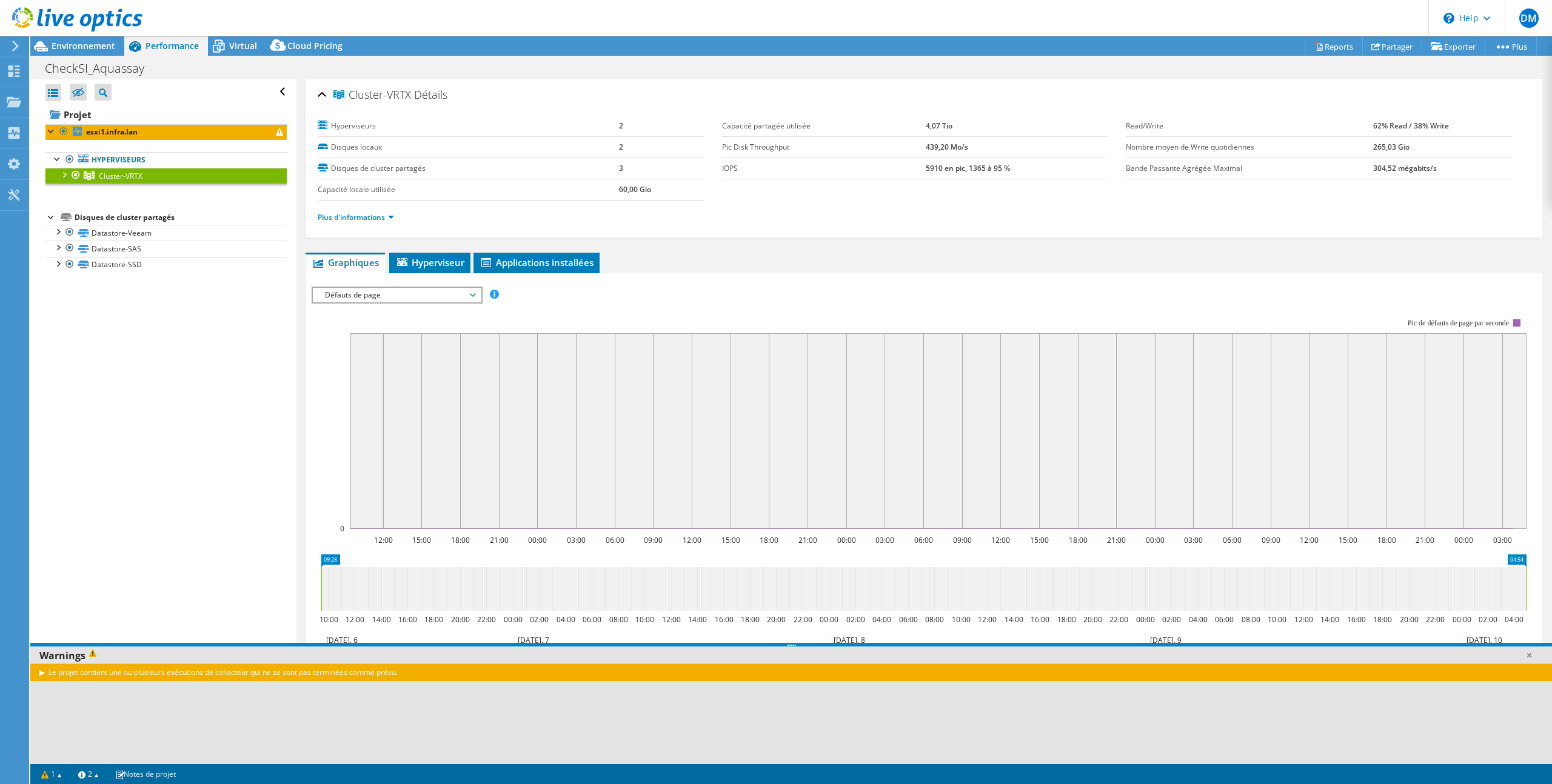
click at [446, 292] on span "Défauts de page" at bounding box center [396, 295] width 156 height 15
click at [435, 424] on li "Participation" at bounding box center [396, 426] width 168 height 15
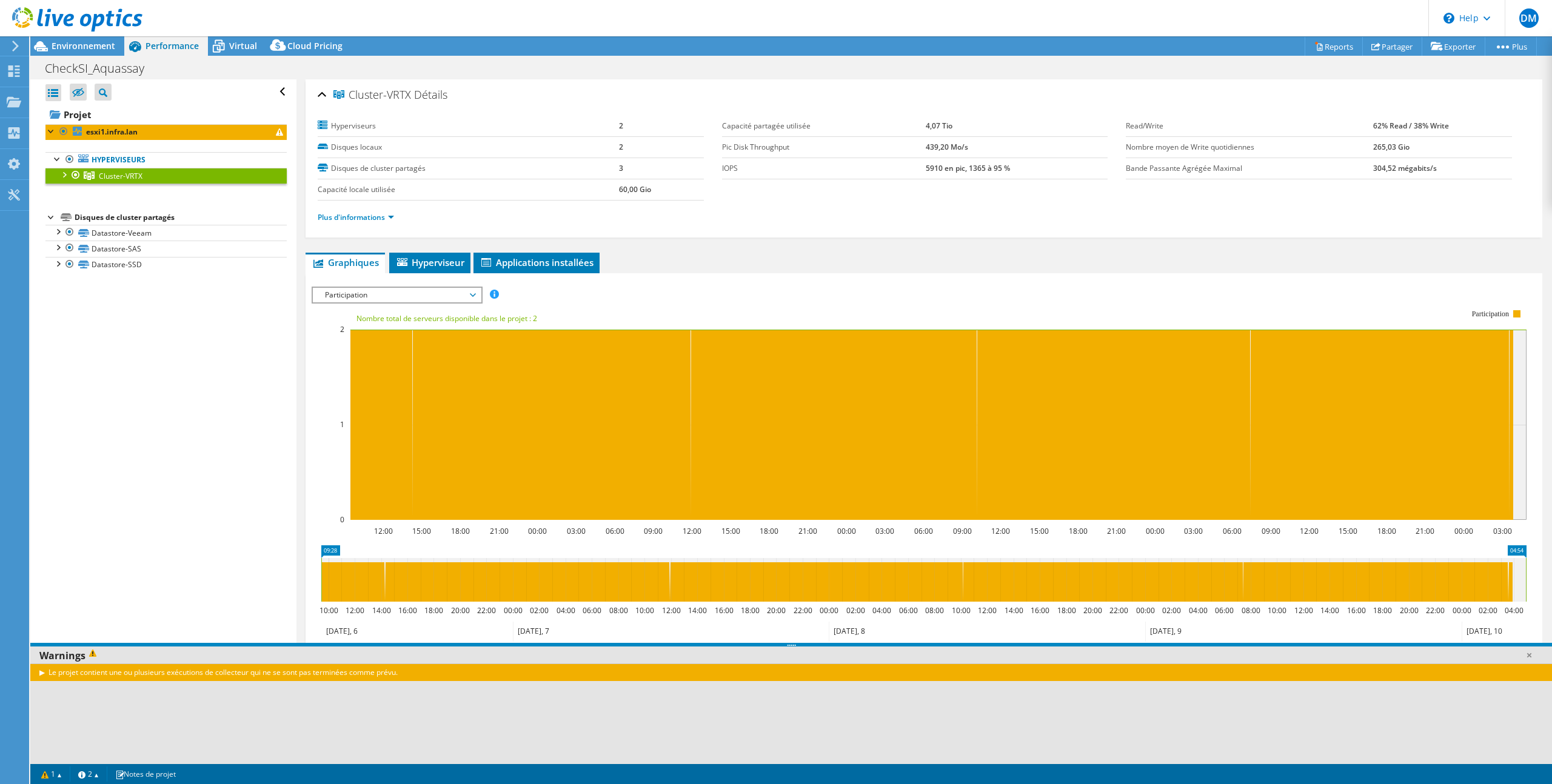
click at [461, 291] on span "Participation" at bounding box center [396, 295] width 156 height 15
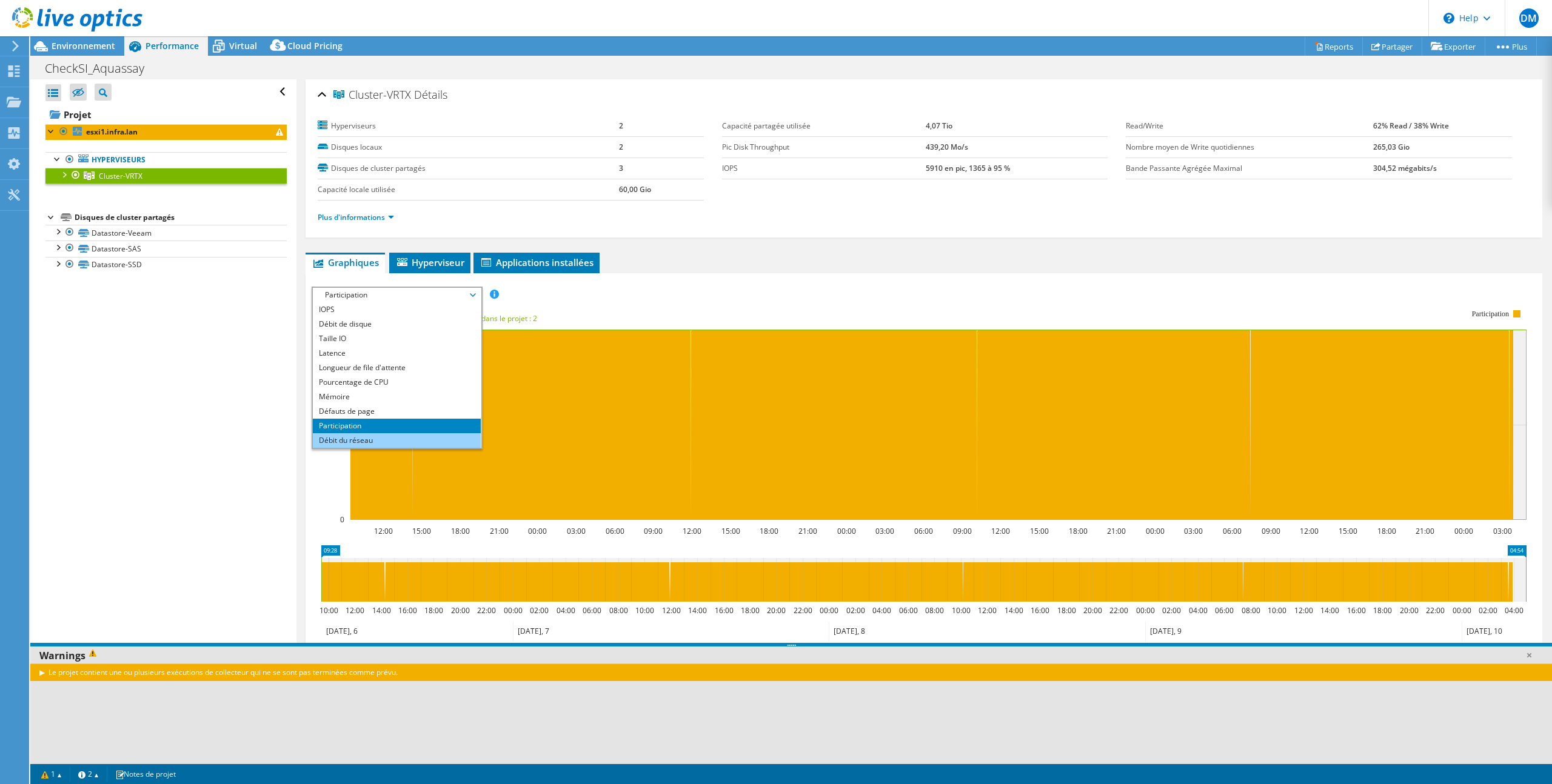
click at [441, 440] on li "Débit du réseau" at bounding box center [396, 441] width 168 height 15
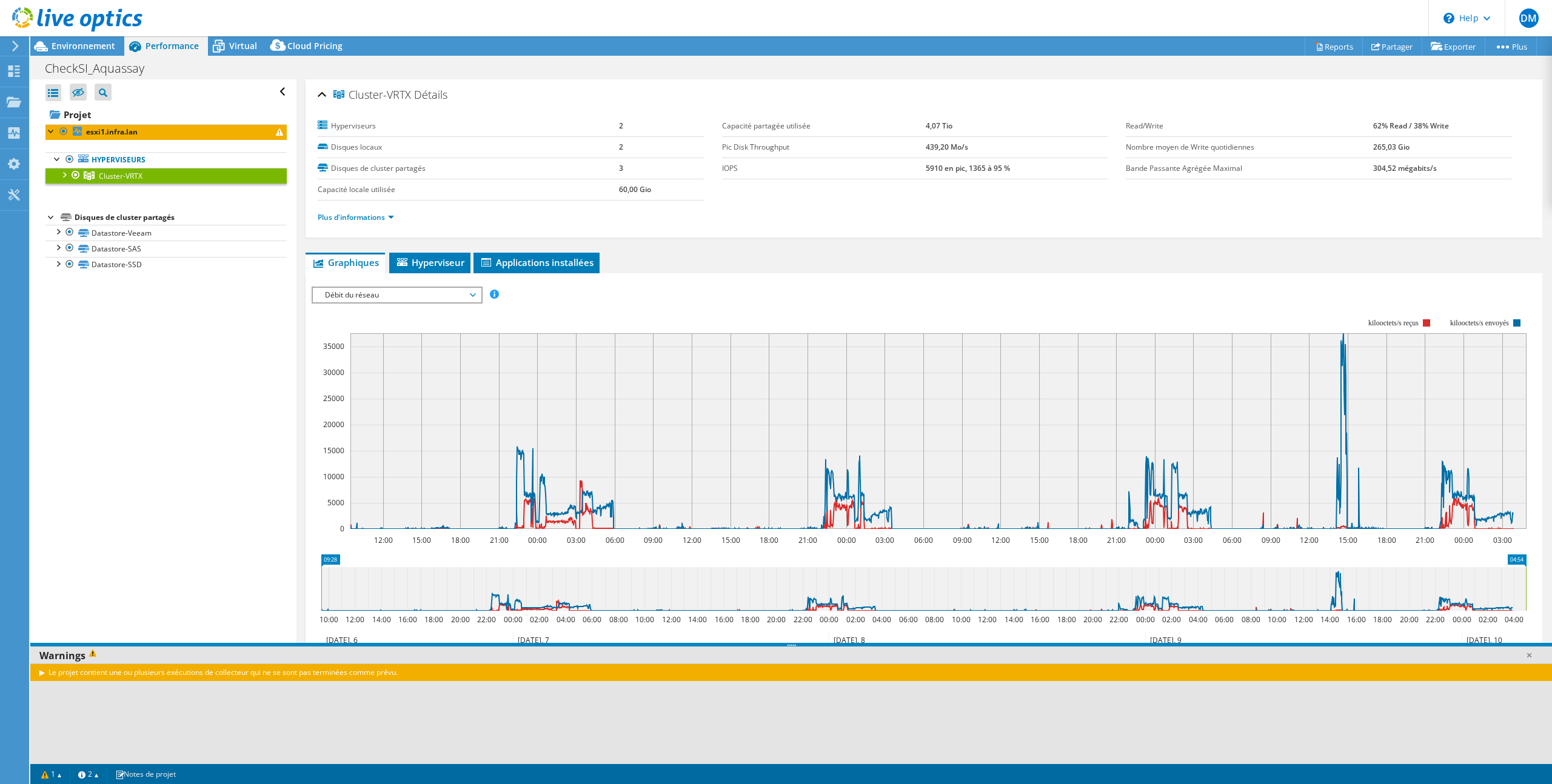
drag, startPoint x: 1319, startPoint y: 590, endPoint x: 1361, endPoint y: 592, distance: 42.0
click at [1361, 592] on icon at bounding box center [923, 589] width 1205 height 44
click at [1534, 657] on link at bounding box center [1529, 655] width 12 height 12
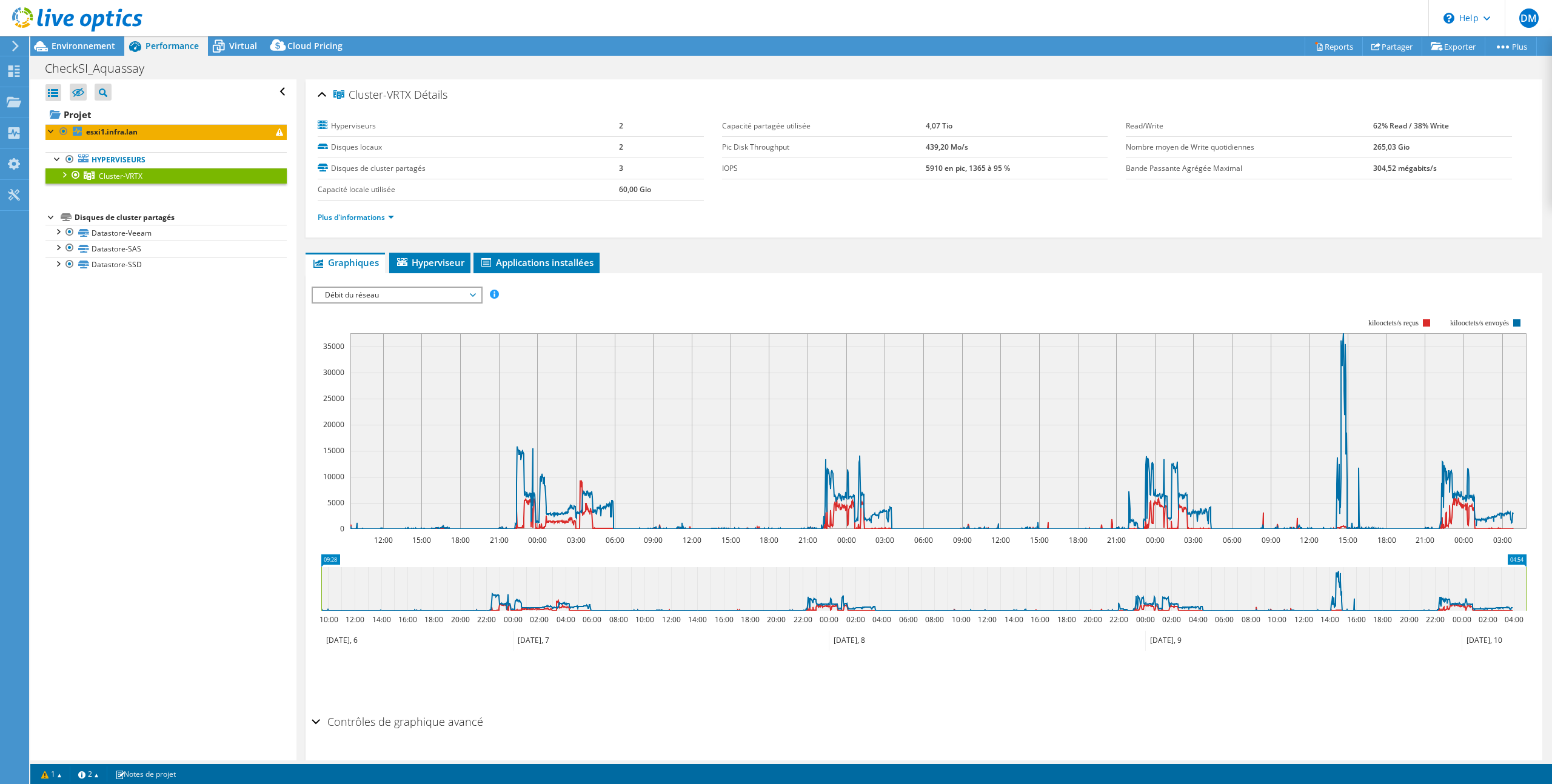
drag, startPoint x: 1277, startPoint y: 283, endPoint x: 1277, endPoint y: 300, distance: 17.0
click at [1277, 283] on div "IOPS Débit de disque Taille IO Latence Longueur de file d'attente Pourcentage d…" at bounding box center [923, 495] width 1224 height 429
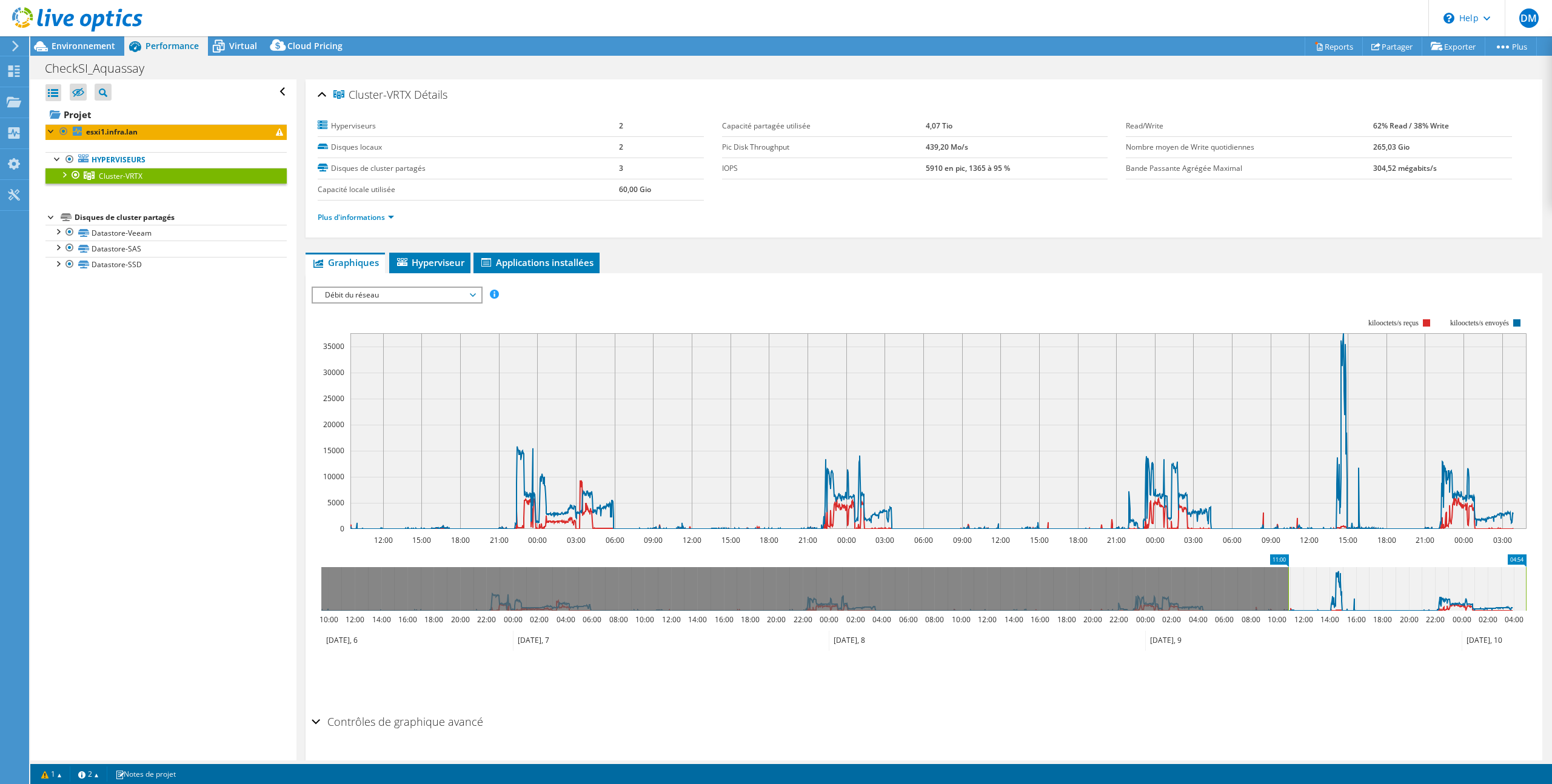
drag, startPoint x: 322, startPoint y: 592, endPoint x: 1289, endPoint y: 595, distance: 967.0
click at [1289, 595] on rect at bounding box center [1288, 589] width 5 height 44
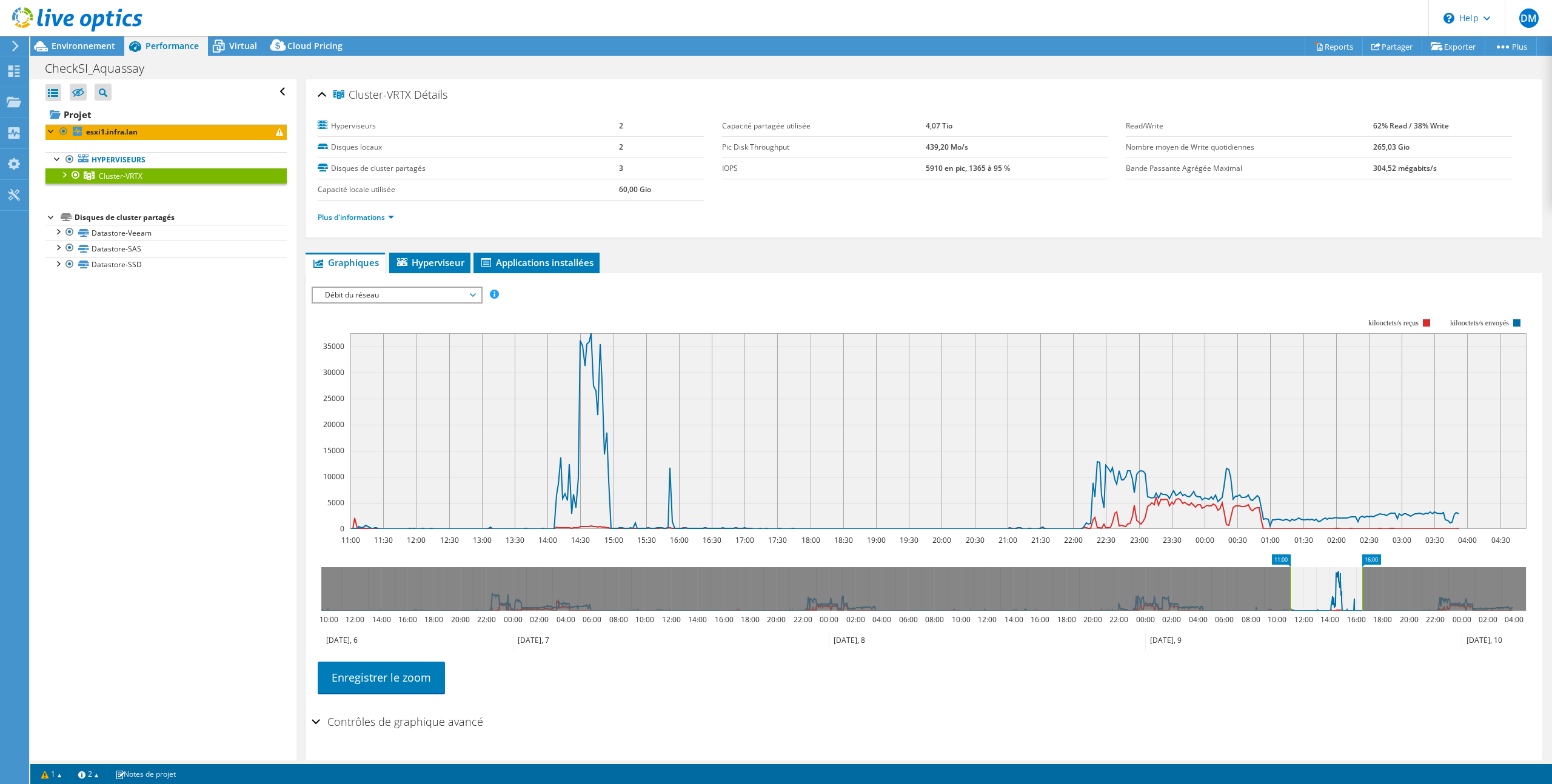
drag, startPoint x: 1525, startPoint y: 587, endPoint x: 1361, endPoint y: 592, distance: 164.1
click at [1361, 592] on rect at bounding box center [1362, 589] width 5 height 44
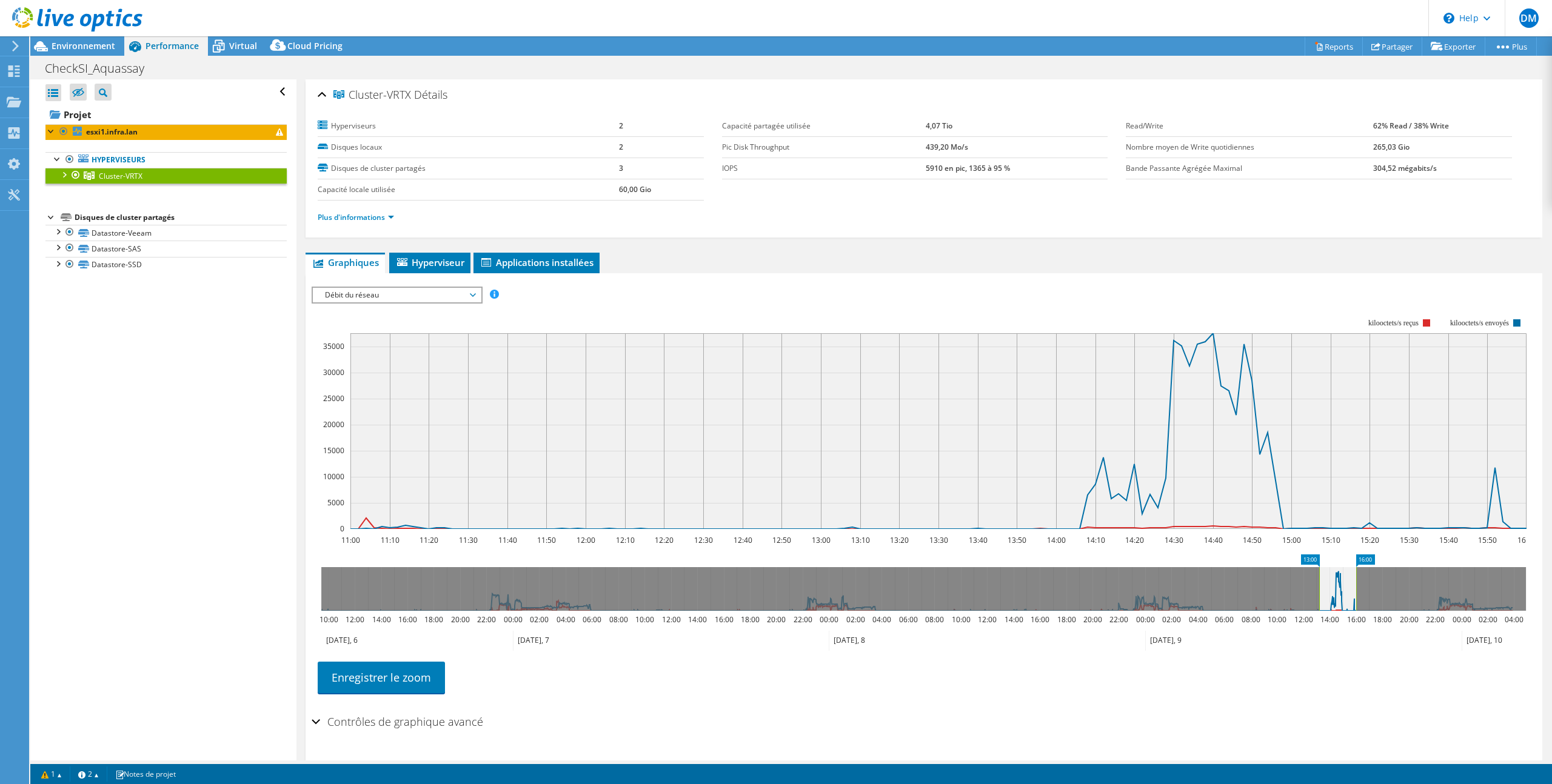
drag, startPoint x: 1293, startPoint y: 587, endPoint x: 1311, endPoint y: 590, distance: 18.2
click at [1319, 586] on rect at bounding box center [1319, 589] width 5 height 44
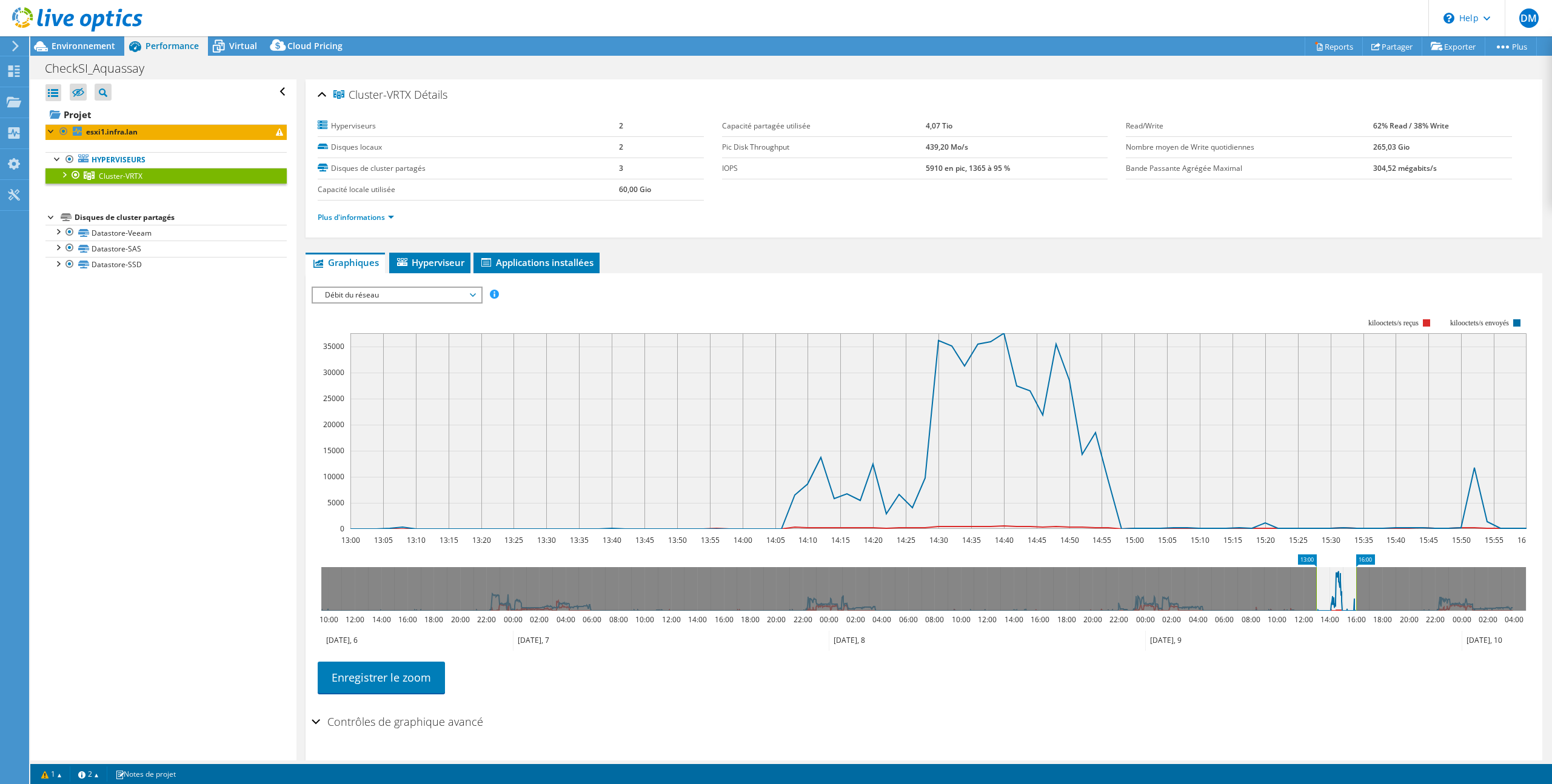
click at [797, 246] on div "Cluster-VRTX [GEOGRAPHIC_DATA] Hyperviseurs 2 Disques locaux 2 Disques de clust…" at bounding box center [923, 436] width 1255 height 714
click at [241, 45] on span "Virtual" at bounding box center [243, 46] width 28 height 12
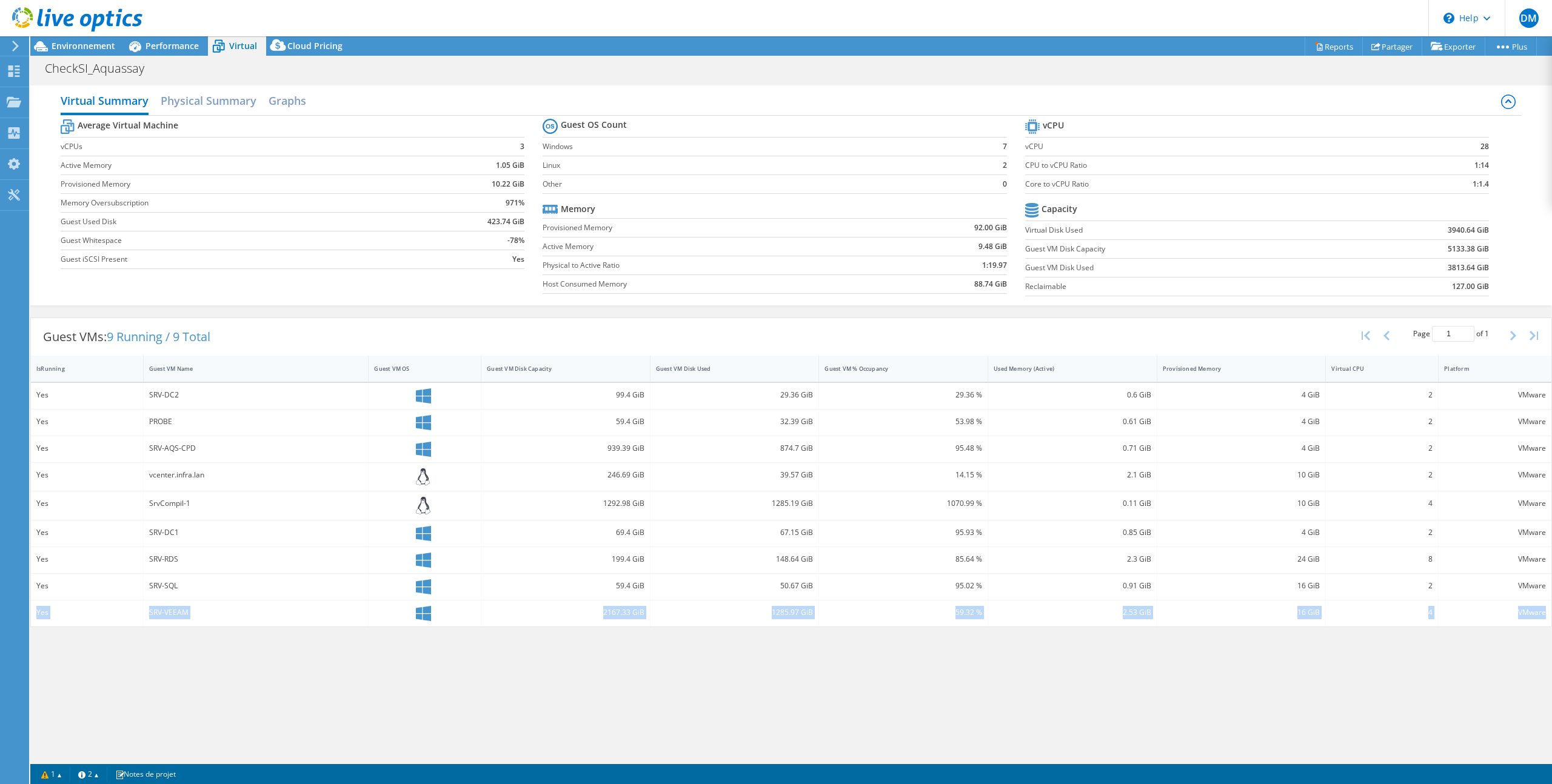
drag, startPoint x: 37, startPoint y: 613, endPoint x: 1349, endPoint y: 676, distance: 1313.5
click at [1546, 613] on div "Yes SRV-VEEAM 2167.33 GiB 1285.97 GiB 59.32 % 2.53 GiB 16 GiB 4 VMware" at bounding box center [791, 613] width 1520 height 26
drag, startPoint x: 150, startPoint y: 503, endPoint x: 207, endPoint y: 503, distance: 57.0
click at [207, 503] on div "SrvCompil-1" at bounding box center [256, 504] width 214 height 13
drag, startPoint x: 842, startPoint y: 504, endPoint x: 579, endPoint y: 503, distance: 263.0
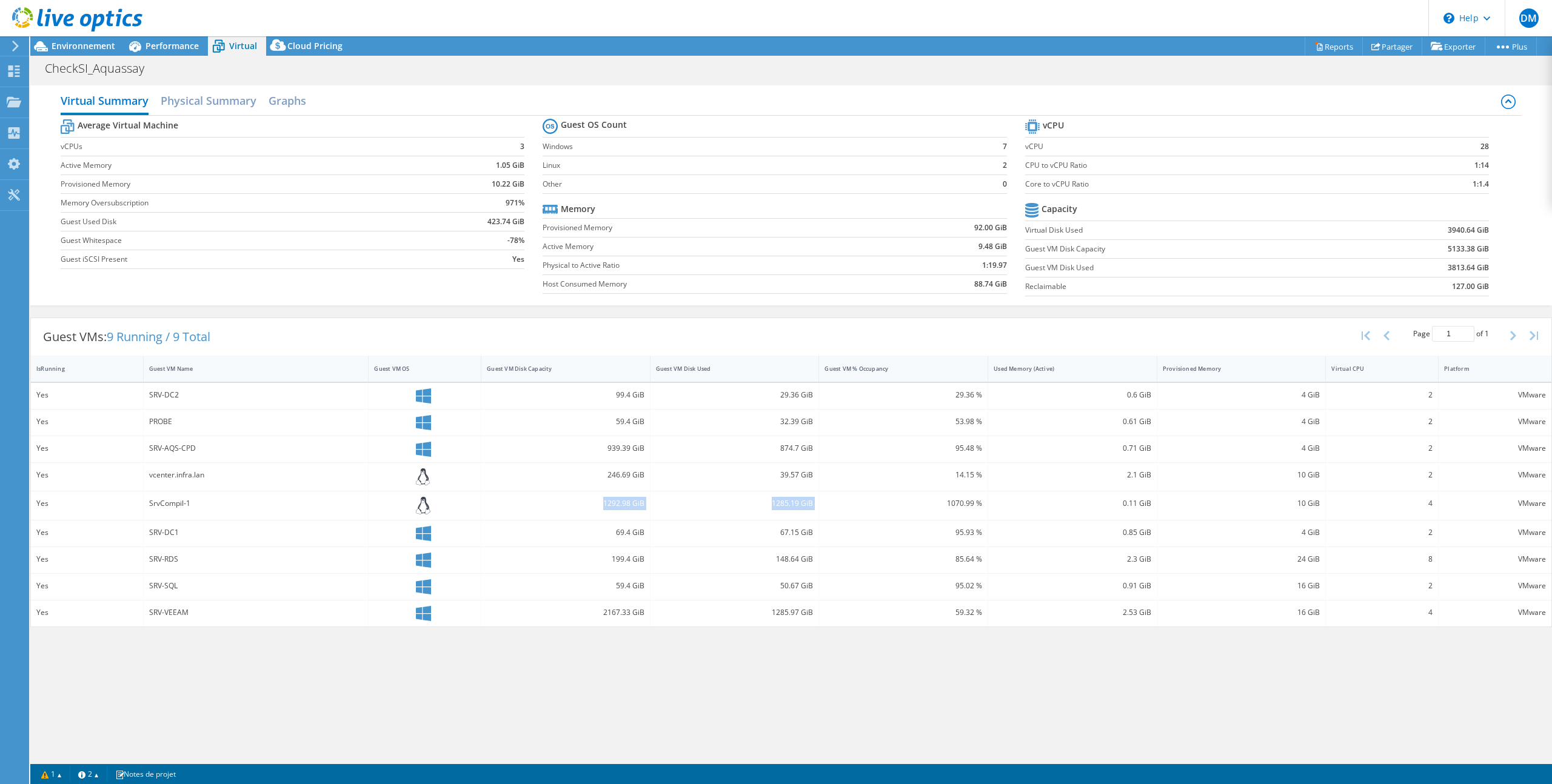
click at [579, 503] on div "Yes SrvCompil-1 1292.98 GiB 1285.19 GiB 1070.99 % 0.11 GiB 10 GiB 4 VMware" at bounding box center [791, 505] width 1520 height 29
click at [756, 507] on div "1285.19 GiB" at bounding box center [735, 504] width 158 height 13
drag, startPoint x: 765, startPoint y: 505, endPoint x: 827, endPoint y: 505, distance: 62.0
click at [827, 505] on div "Yes SrvCompil-1 1292.98 GiB 1285.19 GiB 1070.99 % 0.11 GiB 10 GiB 4 VMware" at bounding box center [791, 505] width 1520 height 29
click at [883, 501] on div "1070.99 %" at bounding box center [903, 504] width 158 height 13
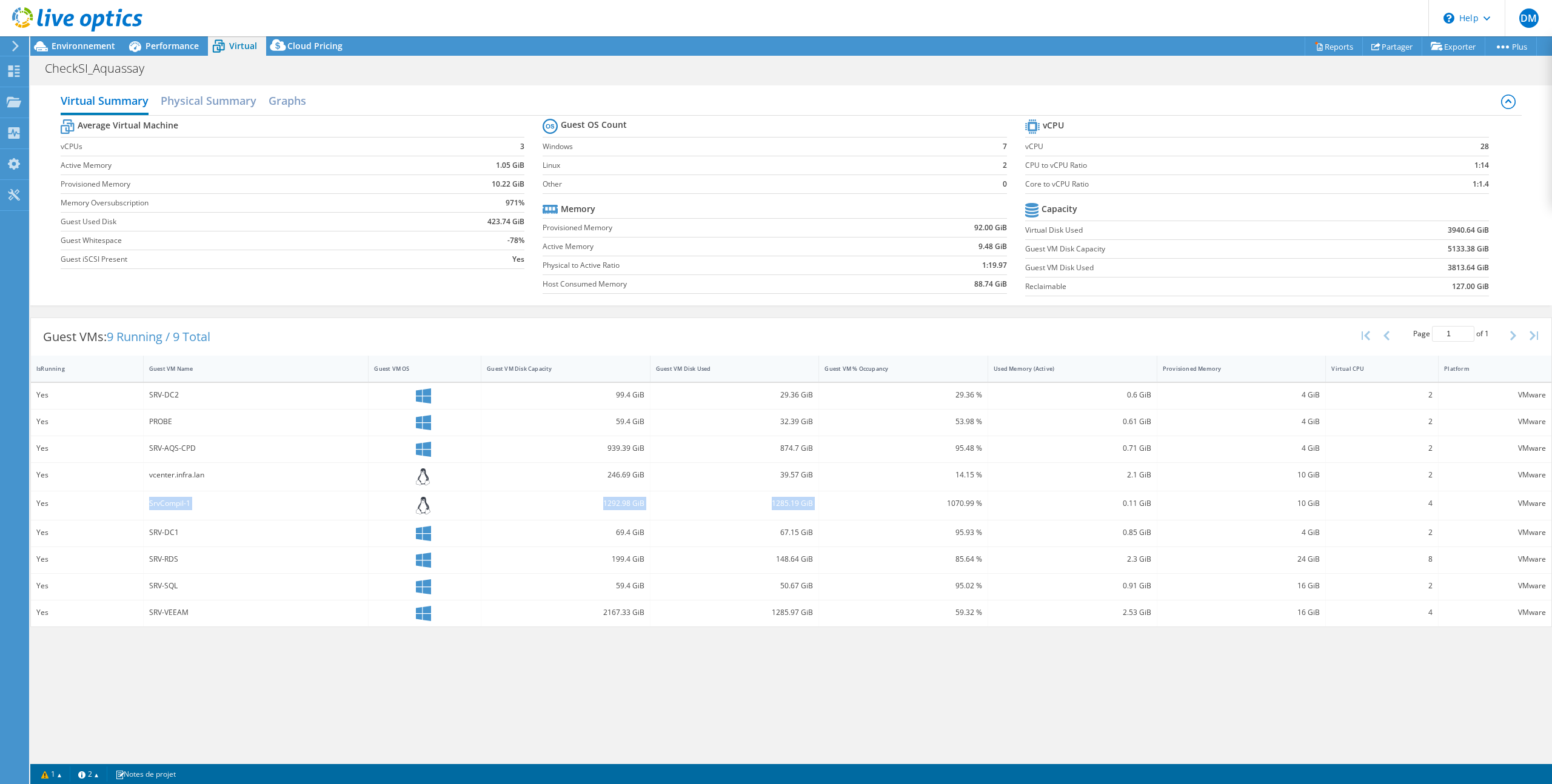
drag, startPoint x: 146, startPoint y: 504, endPoint x: 836, endPoint y: 509, distance: 690.0
click at [836, 509] on div "Yes SrvCompil-1 1292.98 GiB 1285.19 GiB 1070.99 % 0.11 GiB 10 GiB 4 VMware" at bounding box center [791, 505] width 1520 height 29
click at [891, 505] on div "1070.99 %" at bounding box center [903, 504] width 158 height 13
drag, startPoint x: 866, startPoint y: 509, endPoint x: 725, endPoint y: 496, distance: 141.6
click at [725, 496] on div "Yes SrvCompil-1 1292.98 GiB 1285.19 GiB 1070.99 % 0.11 GiB 10 GiB 4 VMware" at bounding box center [791, 505] width 1520 height 29
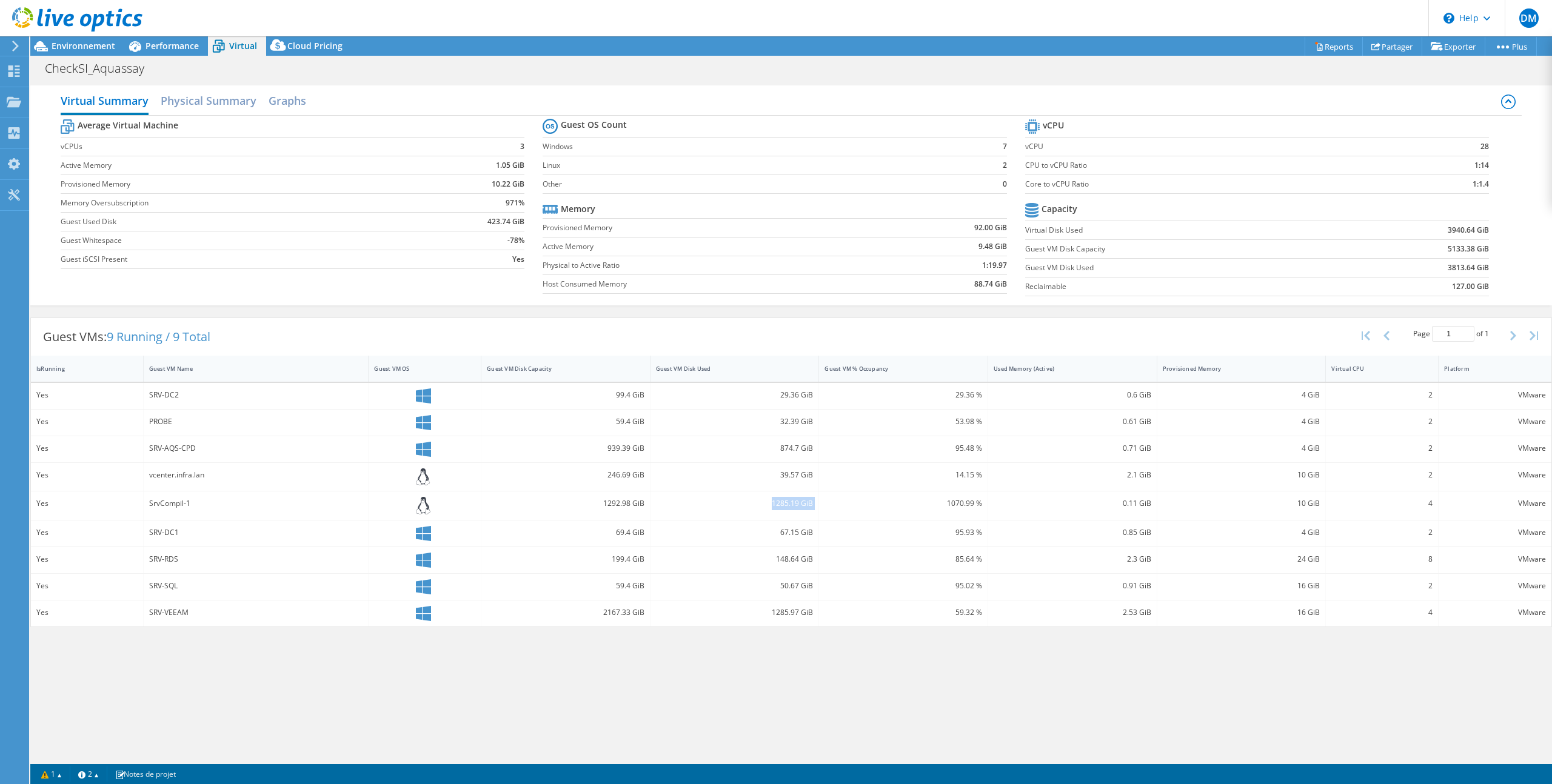
click at [710, 506] on div "1285.19 GiB" at bounding box center [735, 504] width 158 height 13
click at [59, 47] on span "Environnement" at bounding box center [83, 46] width 64 height 12
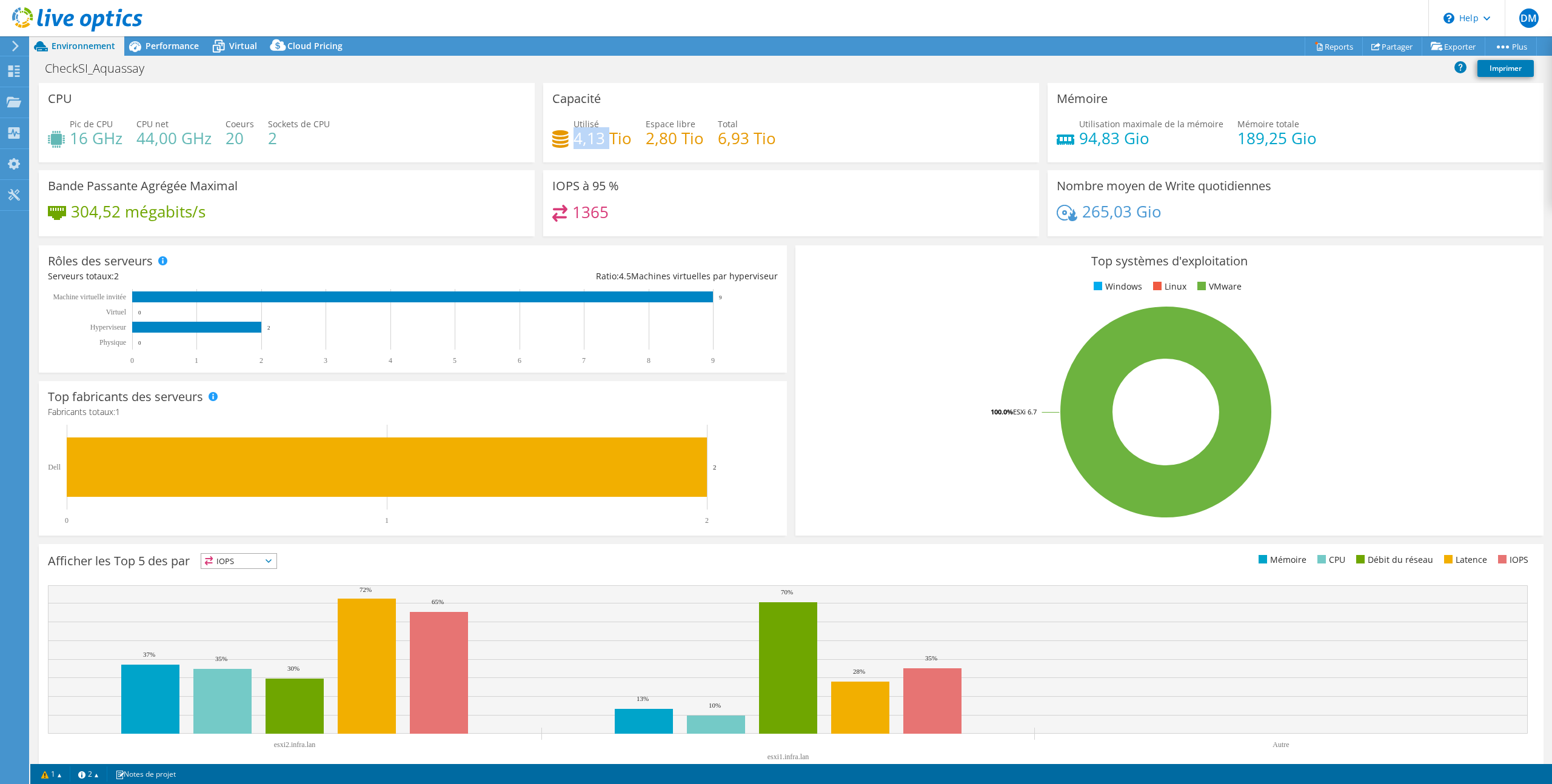
drag, startPoint x: 575, startPoint y: 138, endPoint x: 613, endPoint y: 137, distance: 38.0
click at [613, 137] on h4 "4,13 Tio" at bounding box center [603, 138] width 58 height 13
click at [166, 42] on span "Performance" at bounding box center [172, 46] width 53 height 12
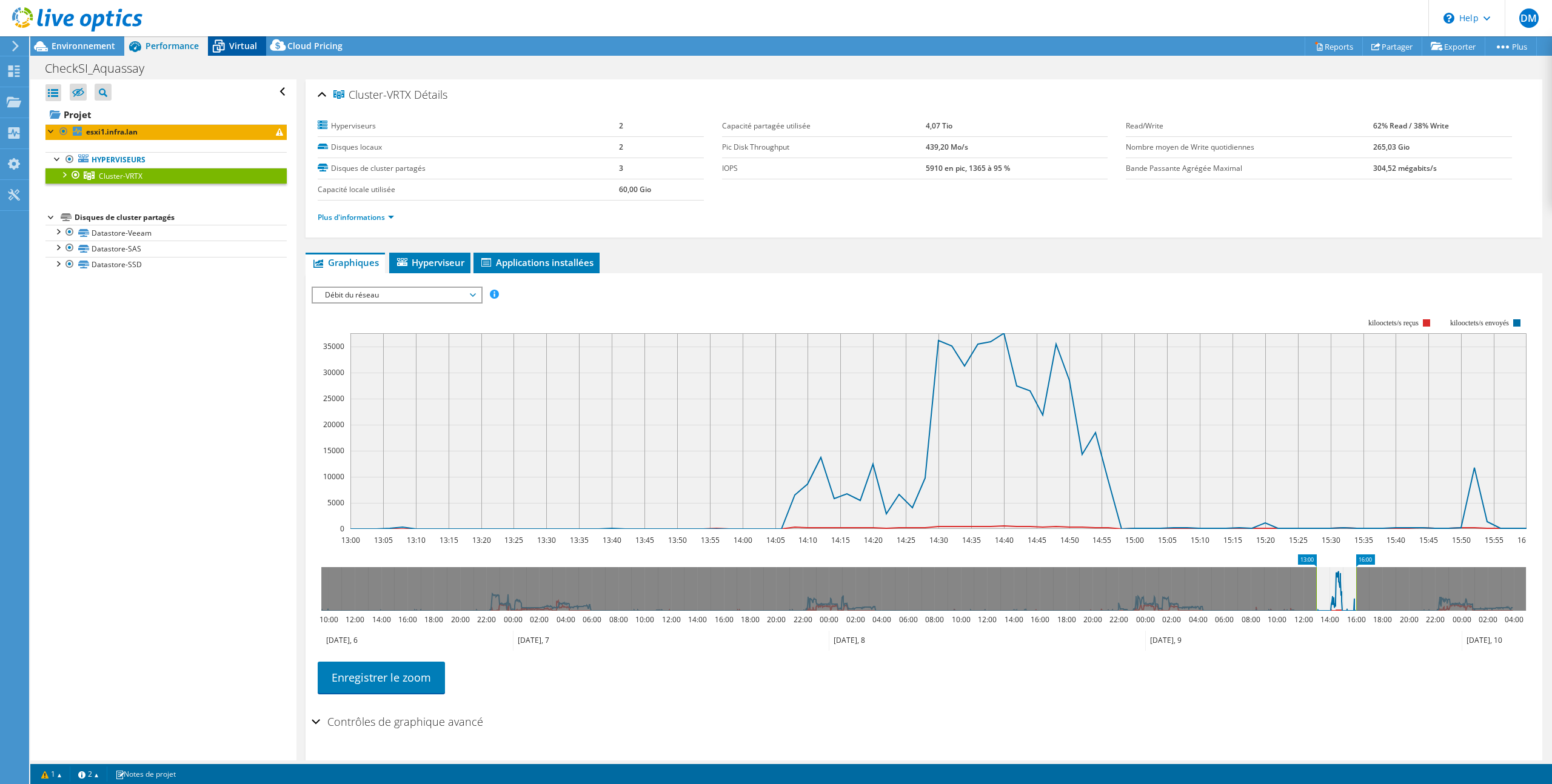
click at [227, 41] on icon at bounding box center [219, 46] width 21 height 21
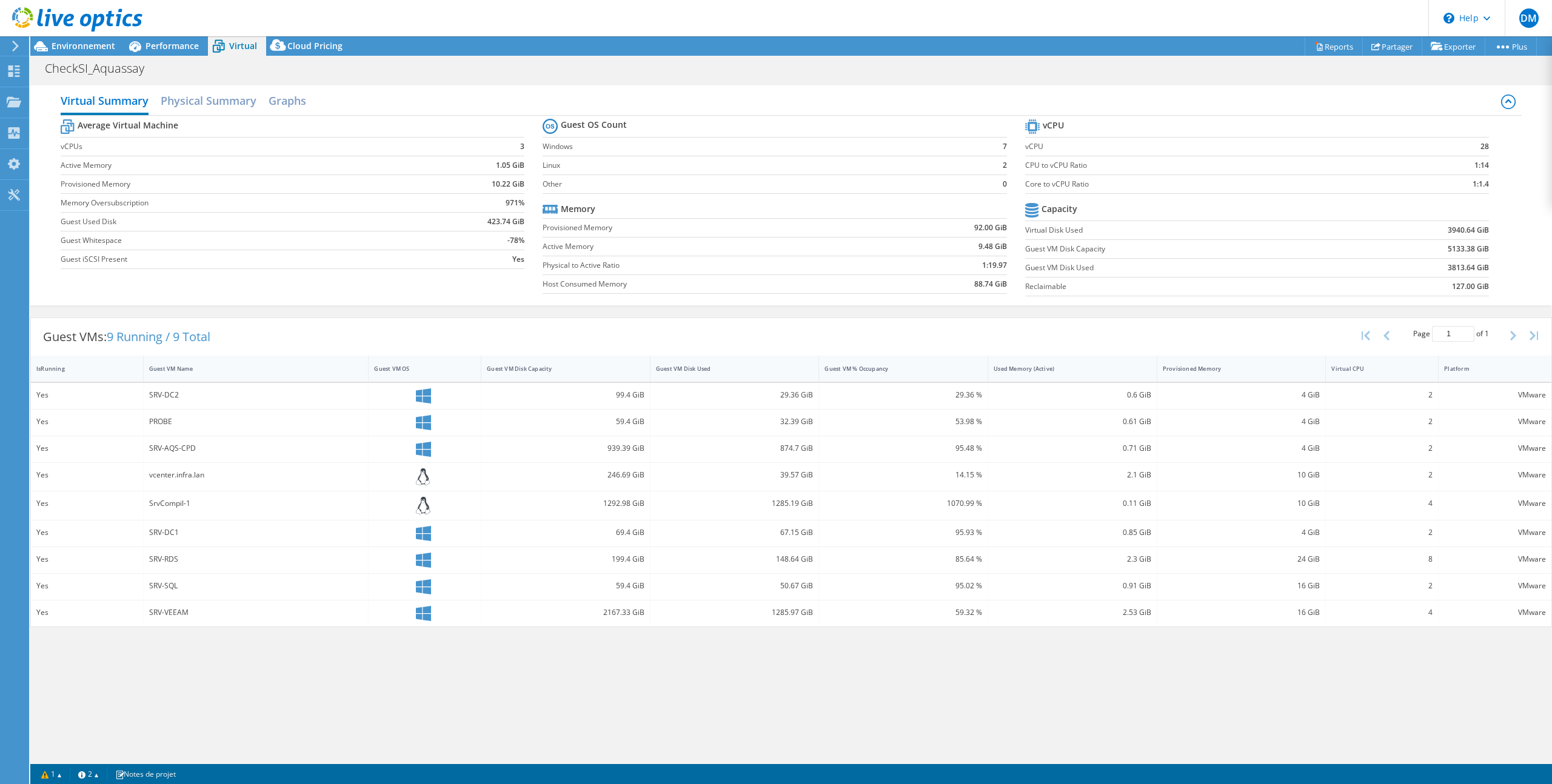
click at [988, 651] on div "Virtual Summary Physical Summary Graphs Average Virtual Machine vCPUs 3 Active …" at bounding box center [791, 420] width 1522 height 681
click at [75, 51] on span "Environnement" at bounding box center [83, 46] width 64 height 12
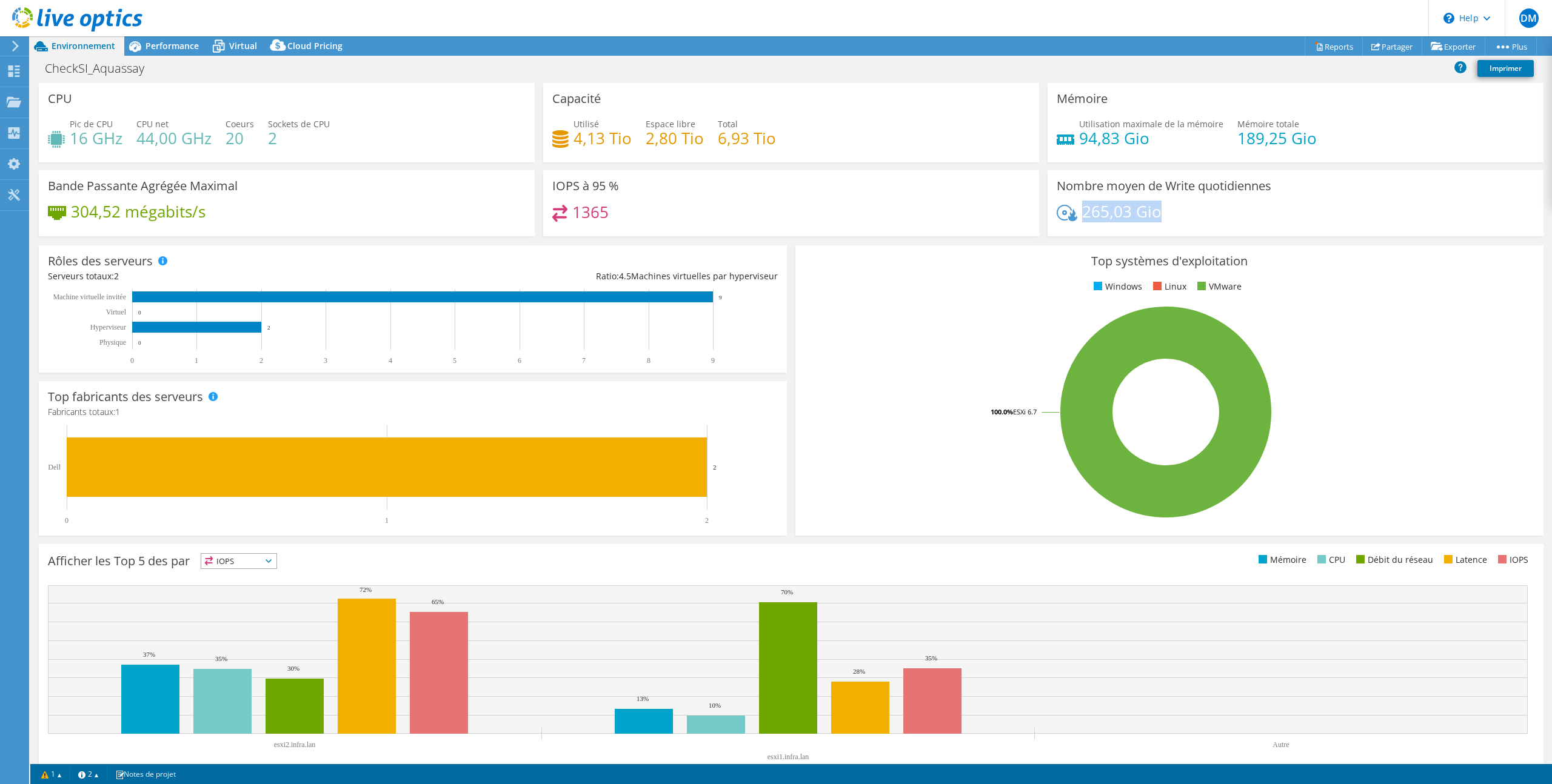
drag, startPoint x: 1082, startPoint y: 212, endPoint x: 1186, endPoint y: 209, distance: 104.0
click at [1164, 208] on div "265,03 Gio" at bounding box center [1295, 218] width 478 height 25
click at [1248, 210] on div "265,03 Gio" at bounding box center [1295, 218] width 478 height 25
click at [168, 46] on span "Performance" at bounding box center [172, 46] width 53 height 12
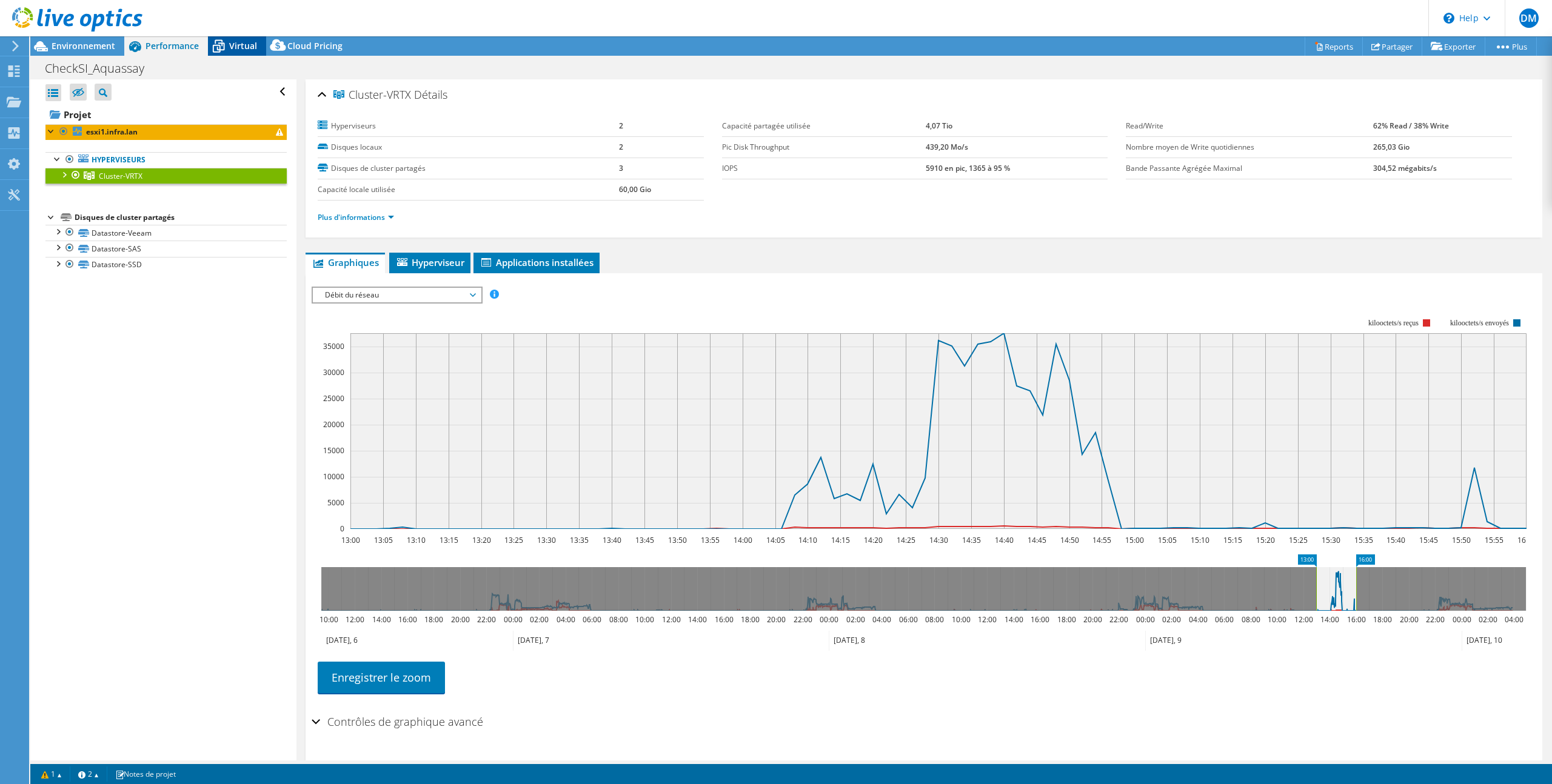
click at [237, 44] on span "Virtual" at bounding box center [243, 46] width 28 height 12
